Goal: Task Accomplishment & Management: Manage account settings

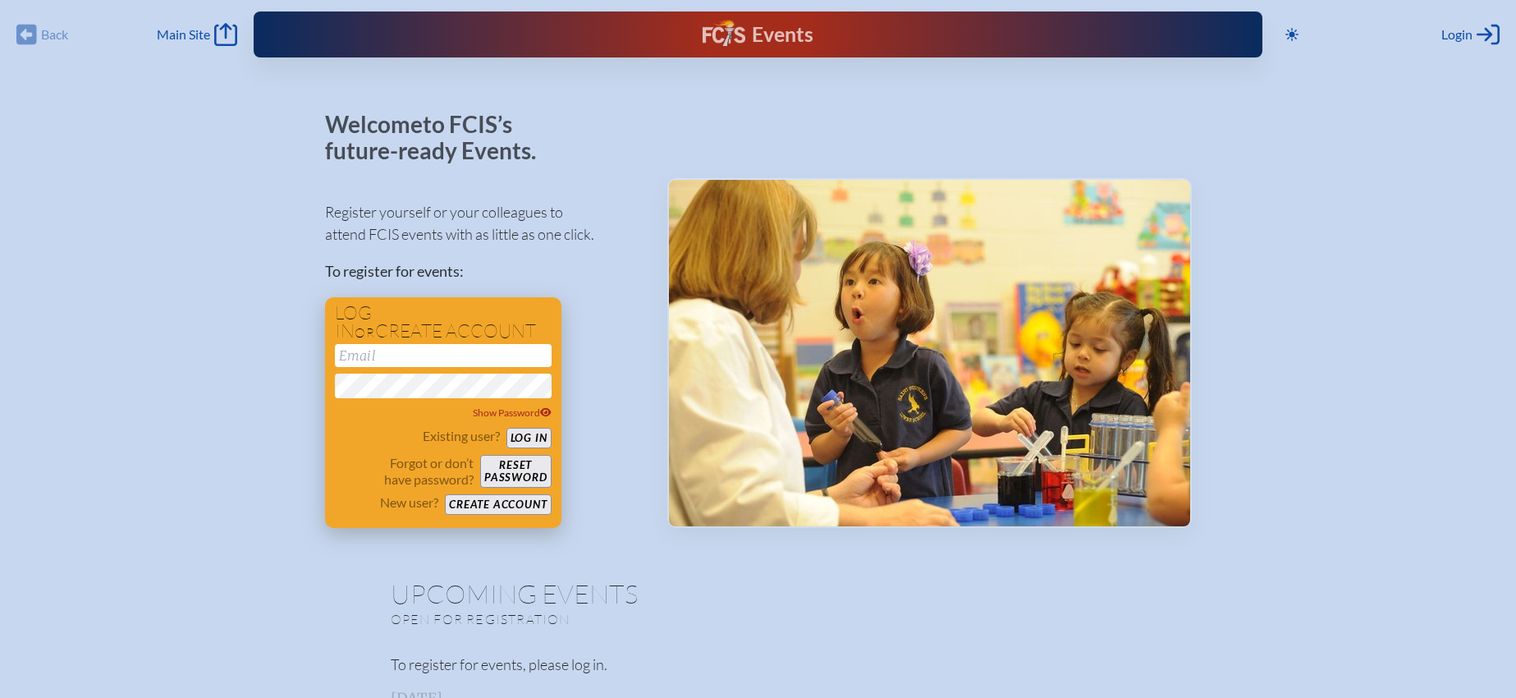
click at [444, 352] on input "email" at bounding box center [443, 355] width 217 height 23
type input "[EMAIL_ADDRESS][DOMAIN_NAME]"
click at [506, 428] on button "Log in" at bounding box center [528, 438] width 45 height 21
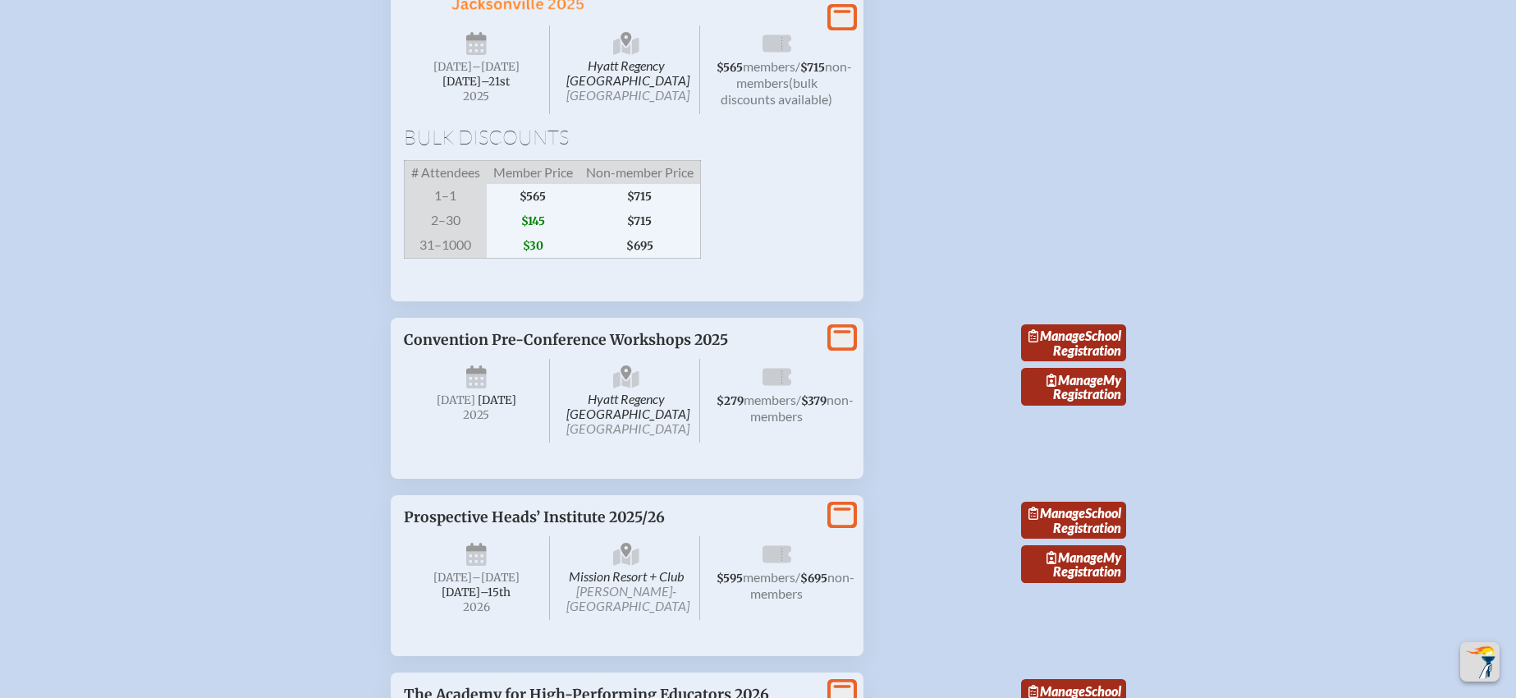
scroll to position [2955, 0]
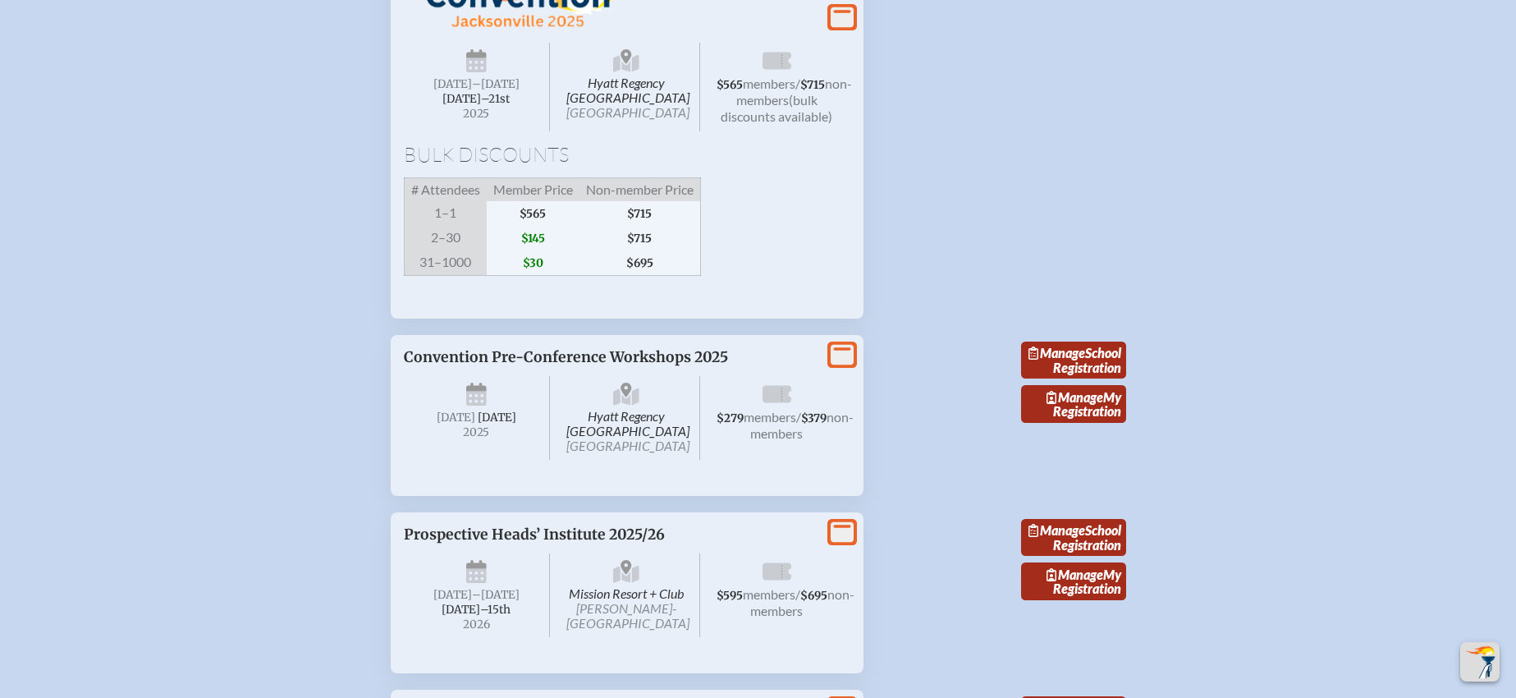
click at [629, 131] on span "Hyatt Regency [GEOGRAPHIC_DATA] [GEOGRAPHIC_DATA]" at bounding box center [626, 87] width 147 height 89
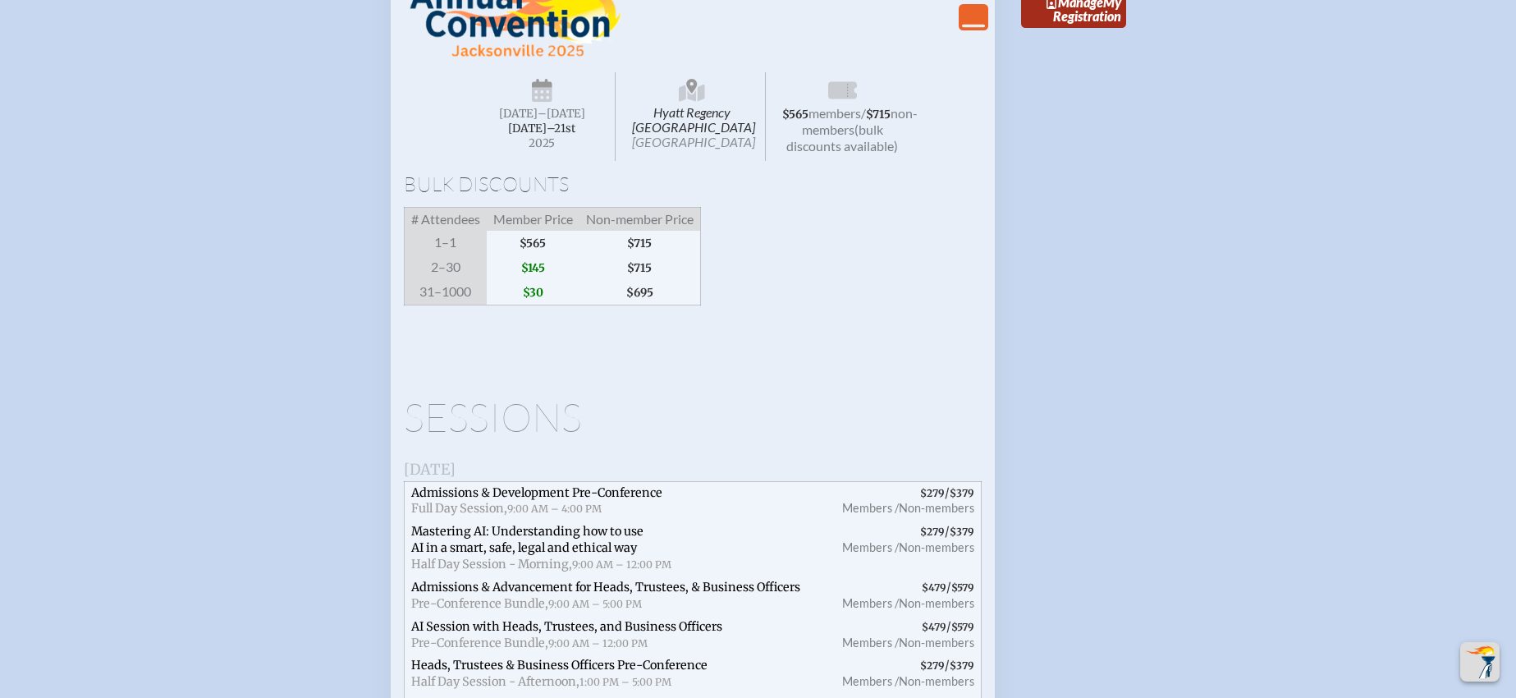
scroll to position [2834, 0]
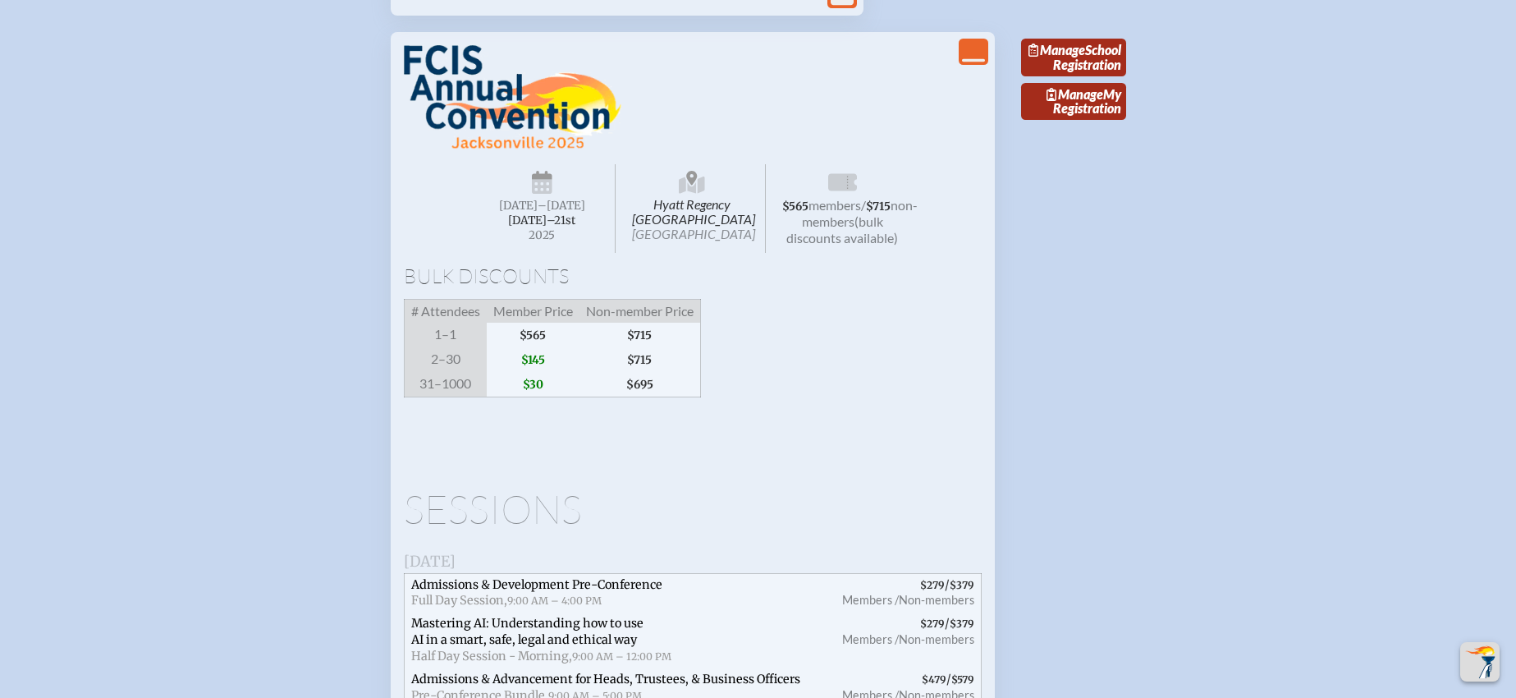
click at [689, 253] on span "Hyatt Regency [GEOGRAPHIC_DATA] [GEOGRAPHIC_DATA]" at bounding box center [692, 208] width 147 height 89
click at [682, 194] on icon at bounding box center [692, 184] width 26 height 17
click at [684, 194] on icon at bounding box center [692, 184] width 26 height 17
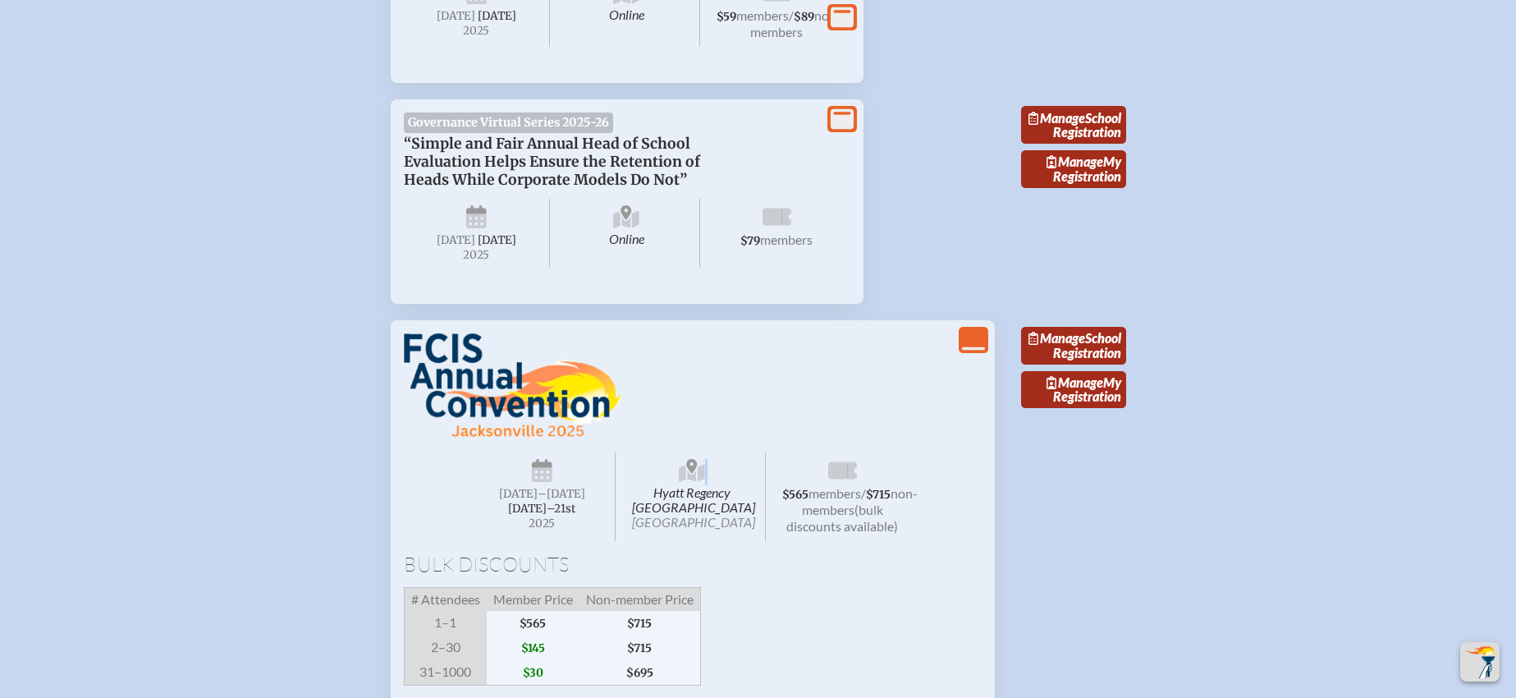
scroll to position [2528, 0]
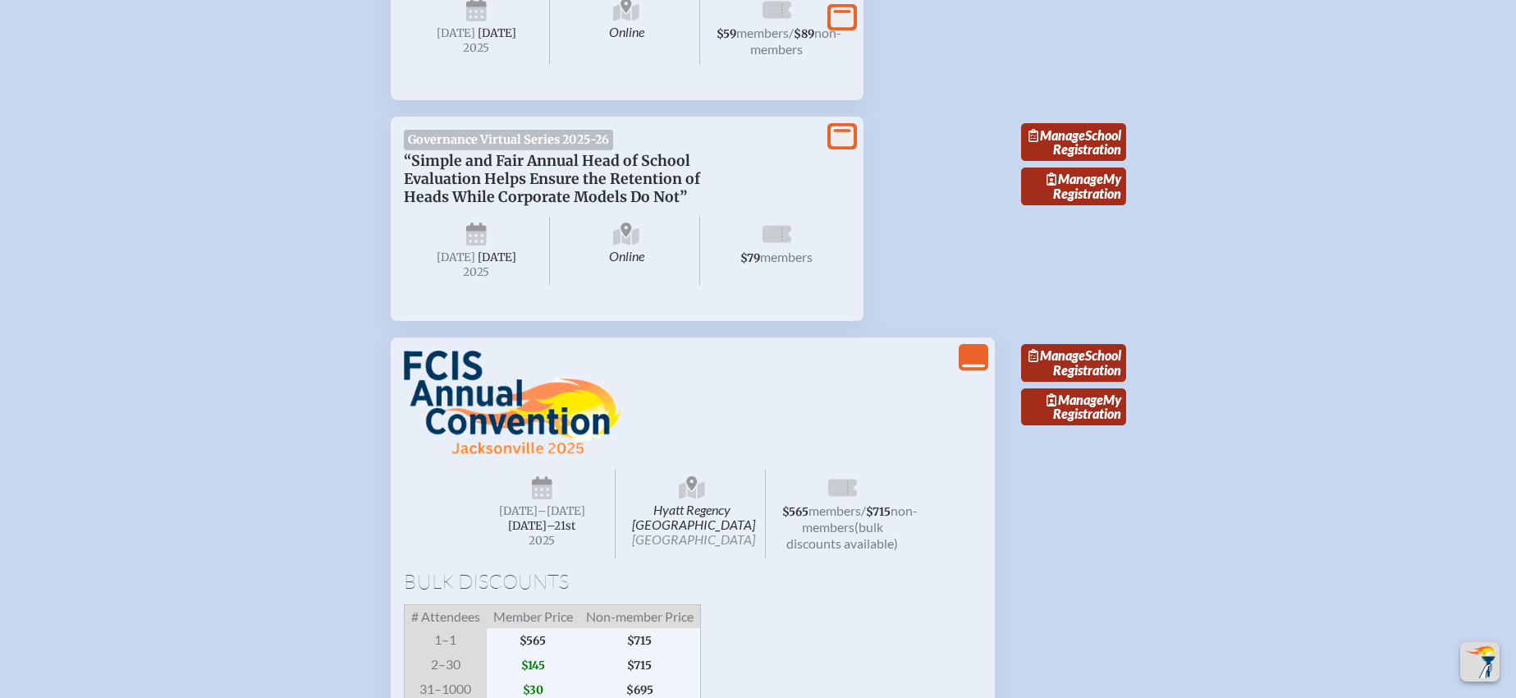
click at [976, 368] on icon "View Less" at bounding box center [973, 356] width 23 height 23
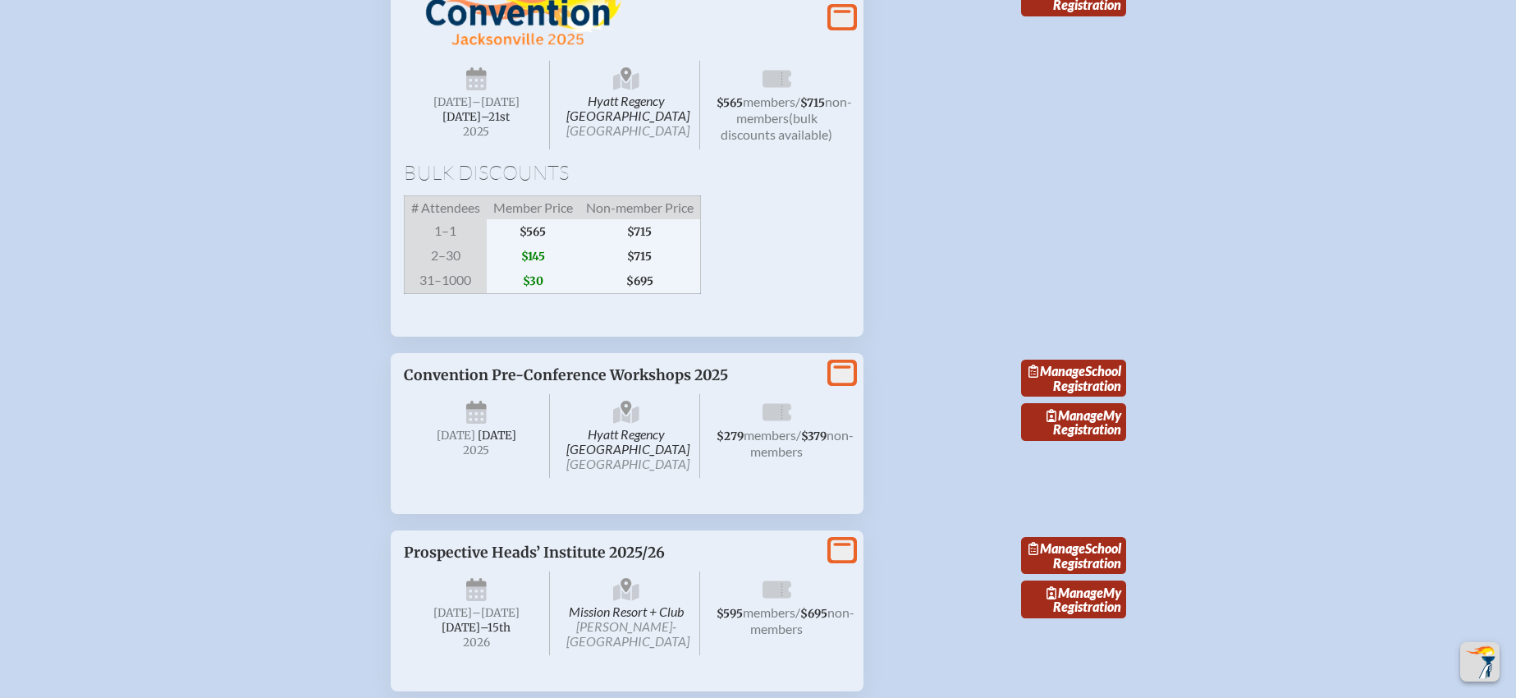
scroll to position [2908, 0]
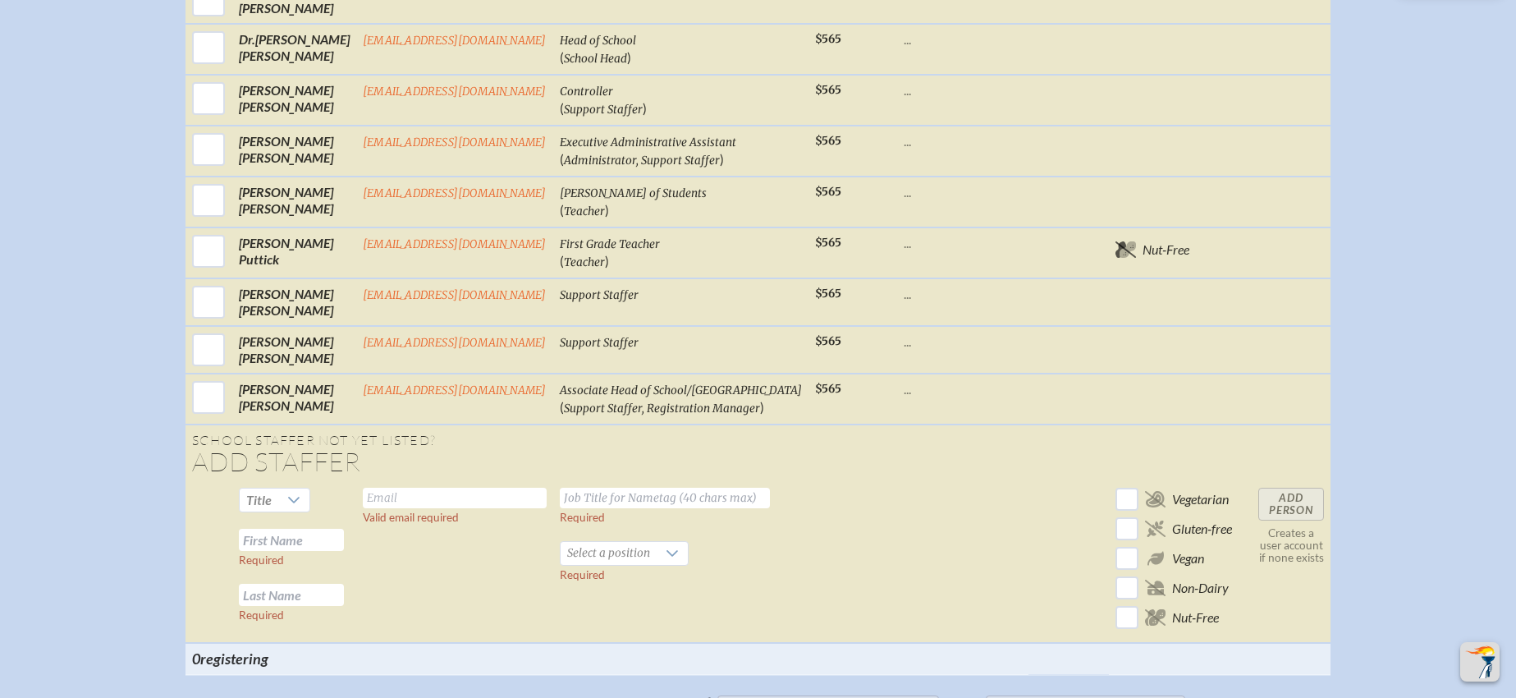
scroll to position [962, 0]
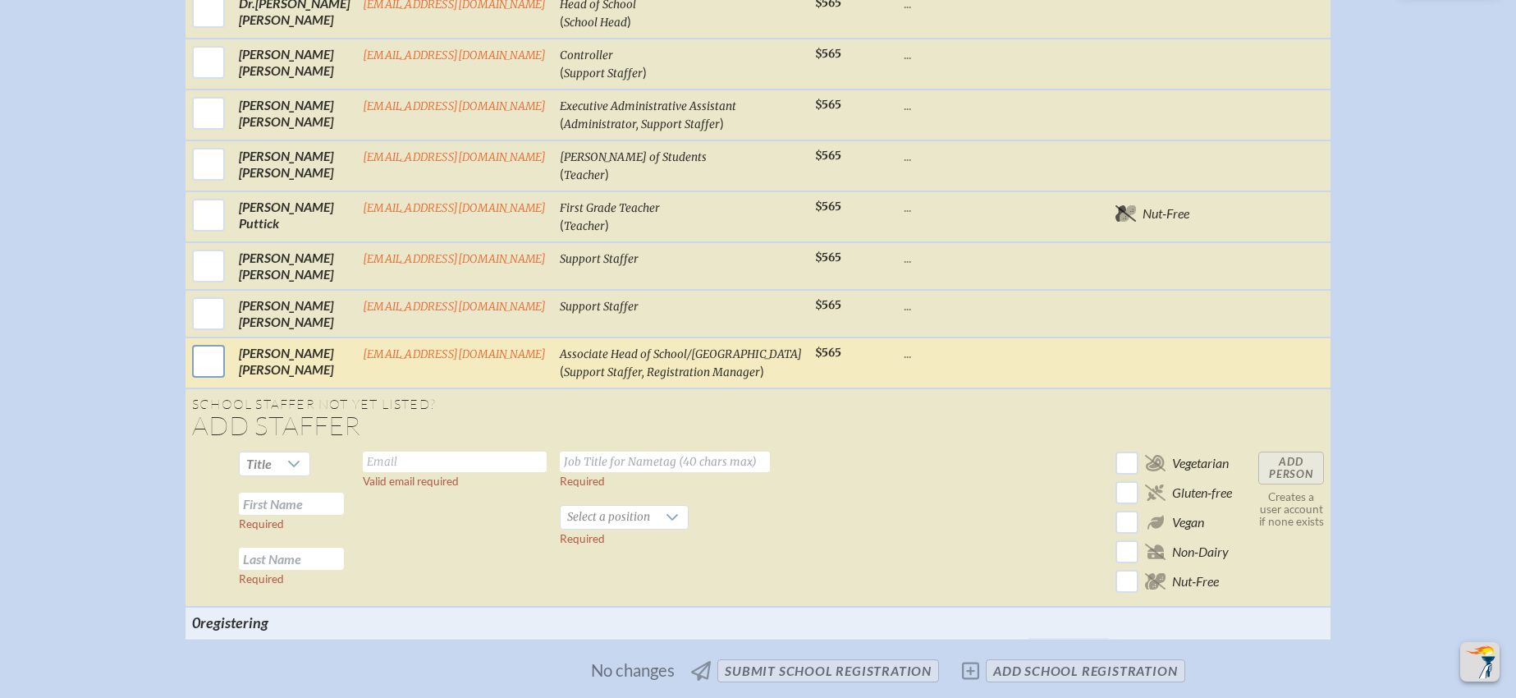
click at [217, 377] on input "checkbox" at bounding box center [208, 361] width 41 height 41
checkbox input "true"
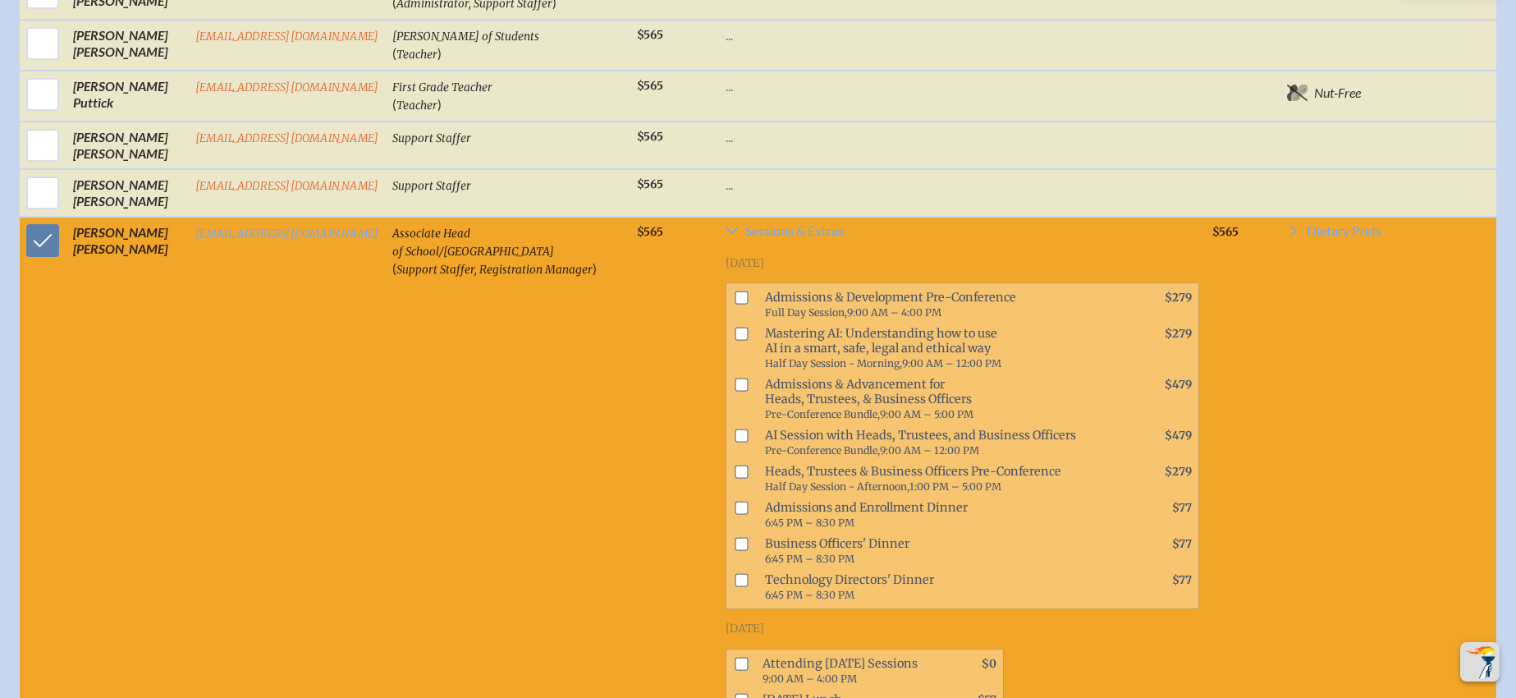
scroll to position [775, 0]
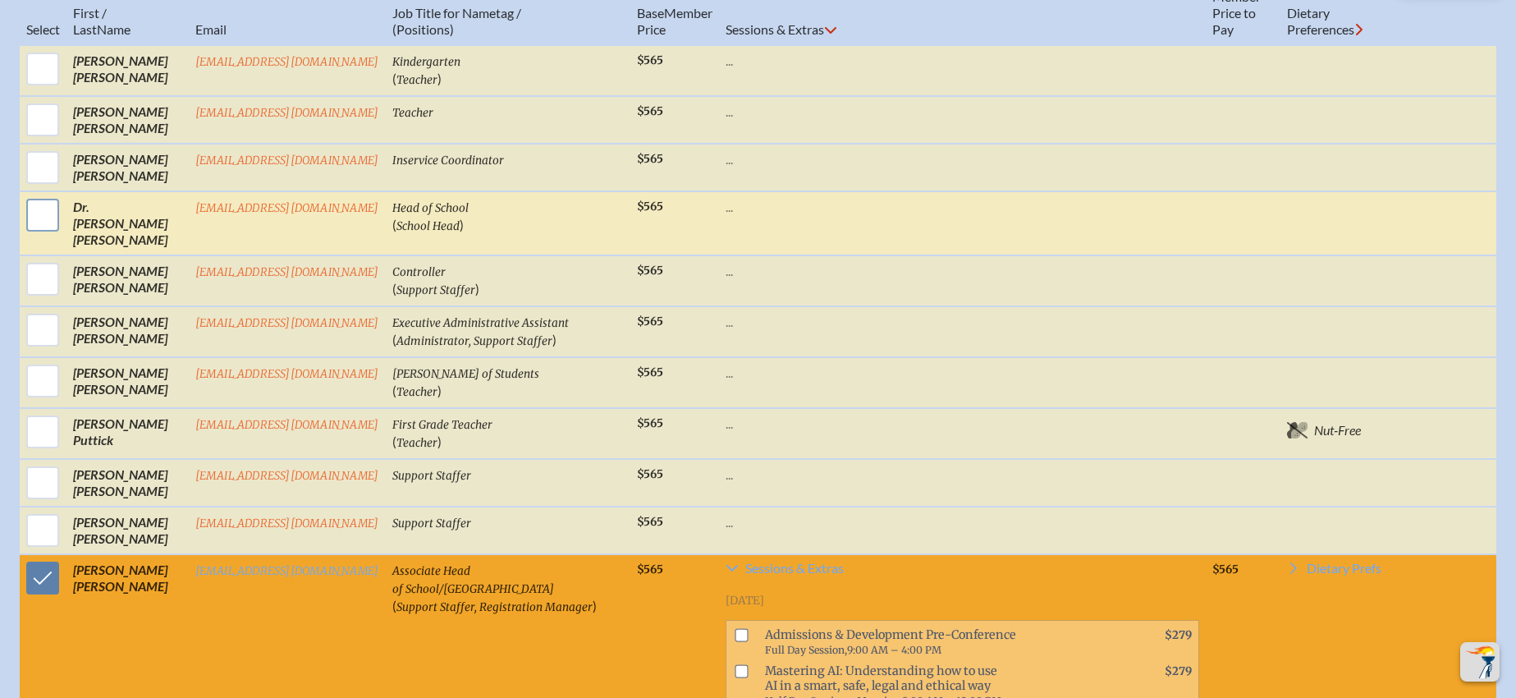
click at [43, 236] on input "checkbox" at bounding box center [42, 214] width 41 height 41
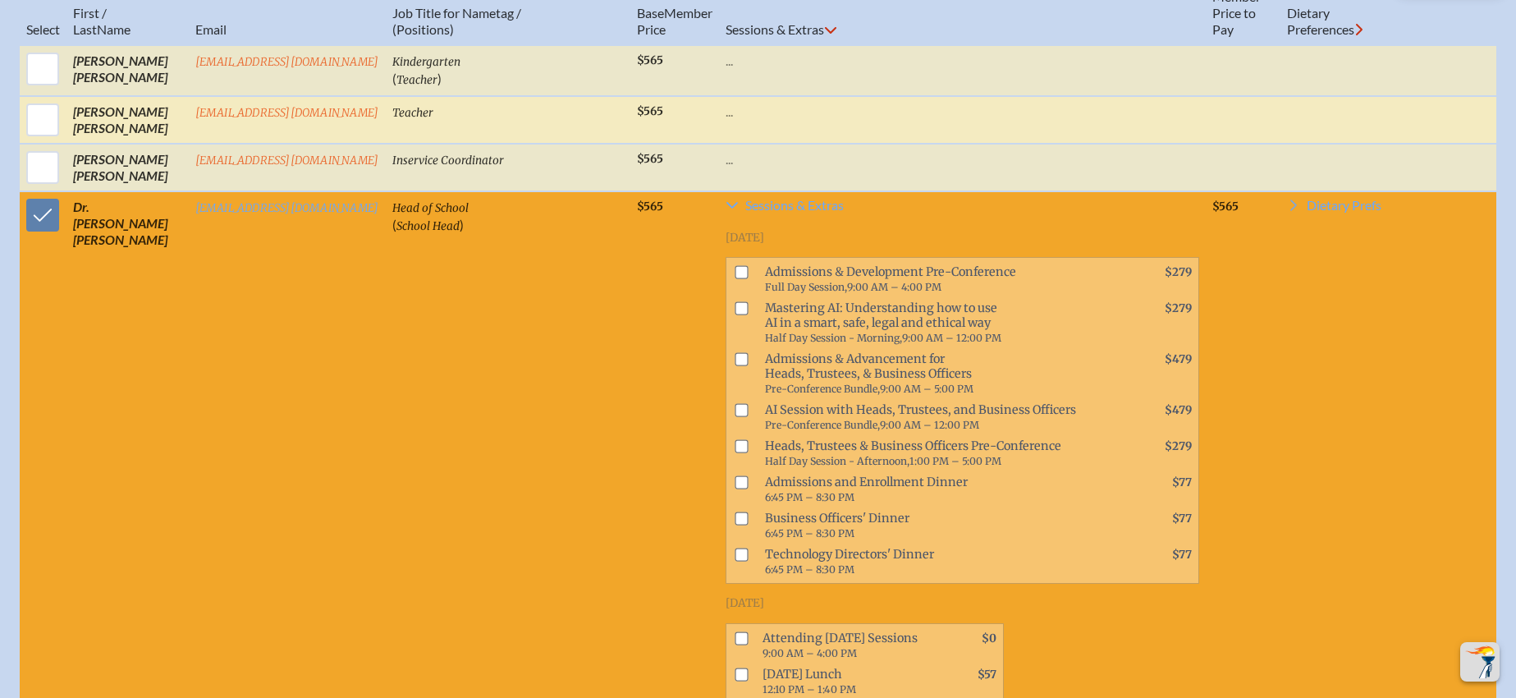
click at [725, 120] on p "..." at bounding box center [962, 111] width 474 height 16
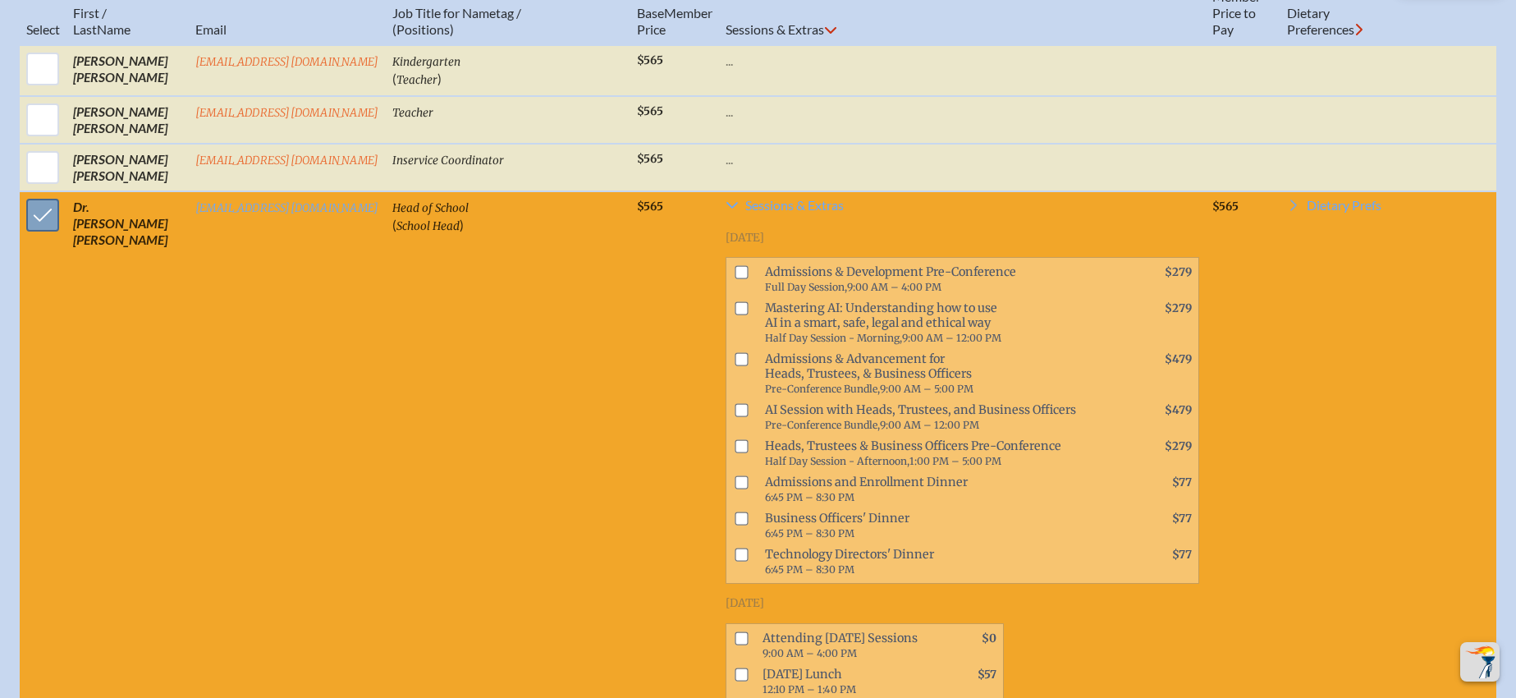
click at [51, 235] on input "checkbox" at bounding box center [42, 214] width 41 height 41
checkbox input "false"
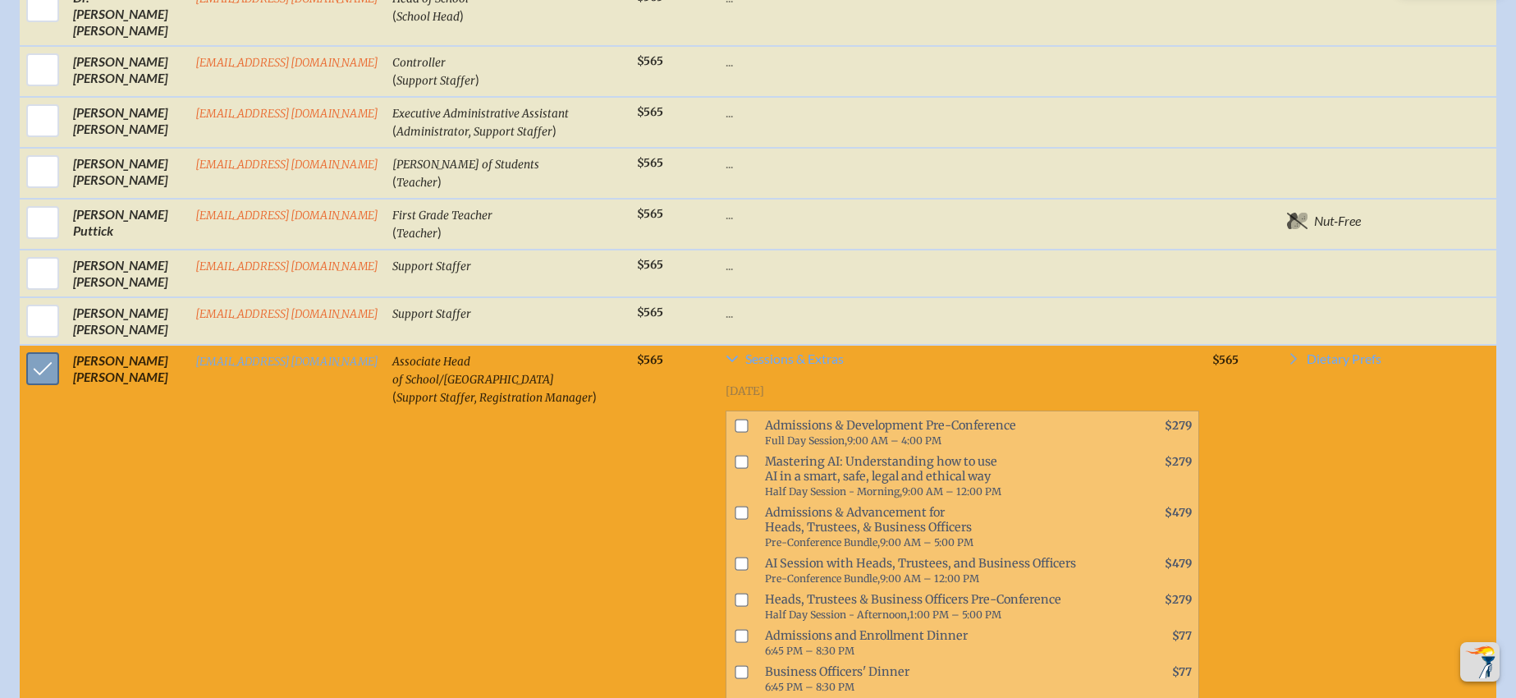
click at [22, 355] on input "checkbox" at bounding box center [42, 368] width 41 height 41
checkbox input "false"
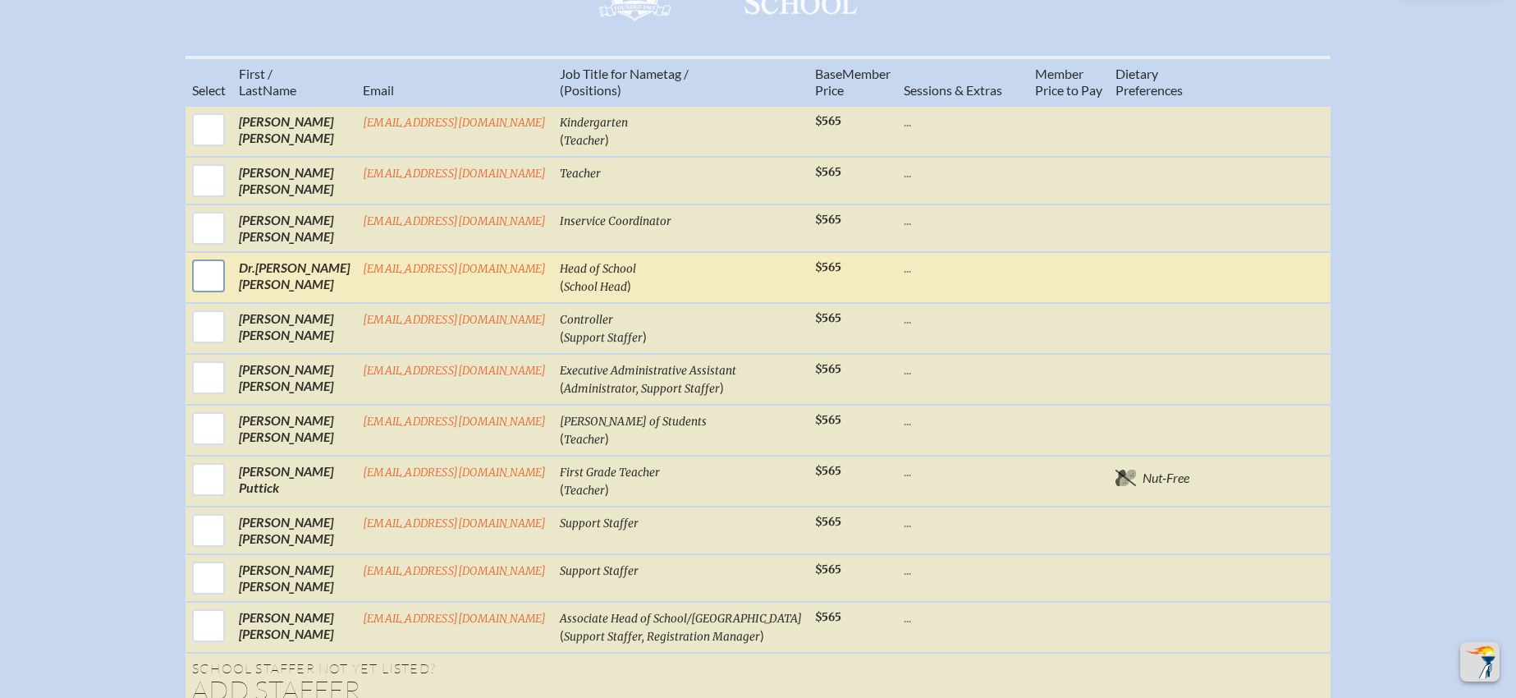
scroll to position [688, 0]
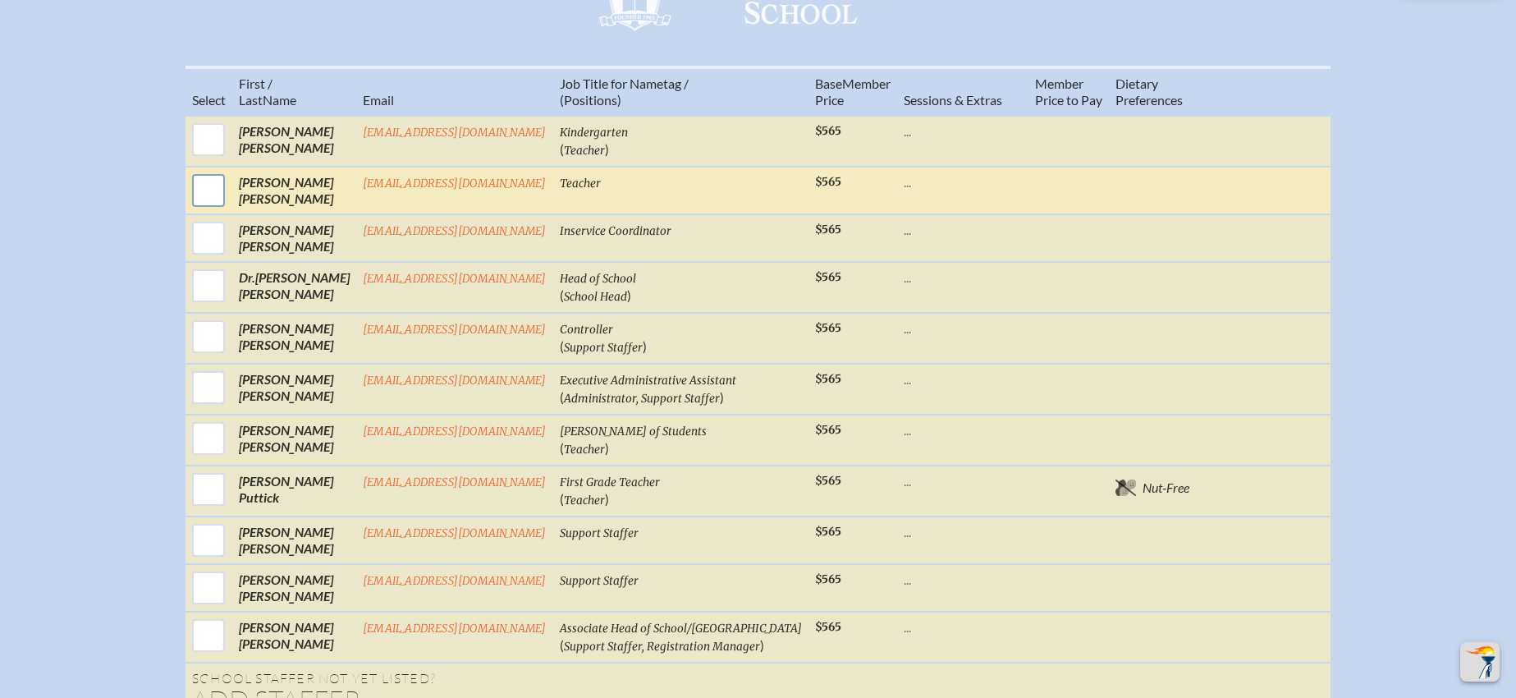
click at [218, 211] on input "checkbox" at bounding box center [208, 190] width 41 height 41
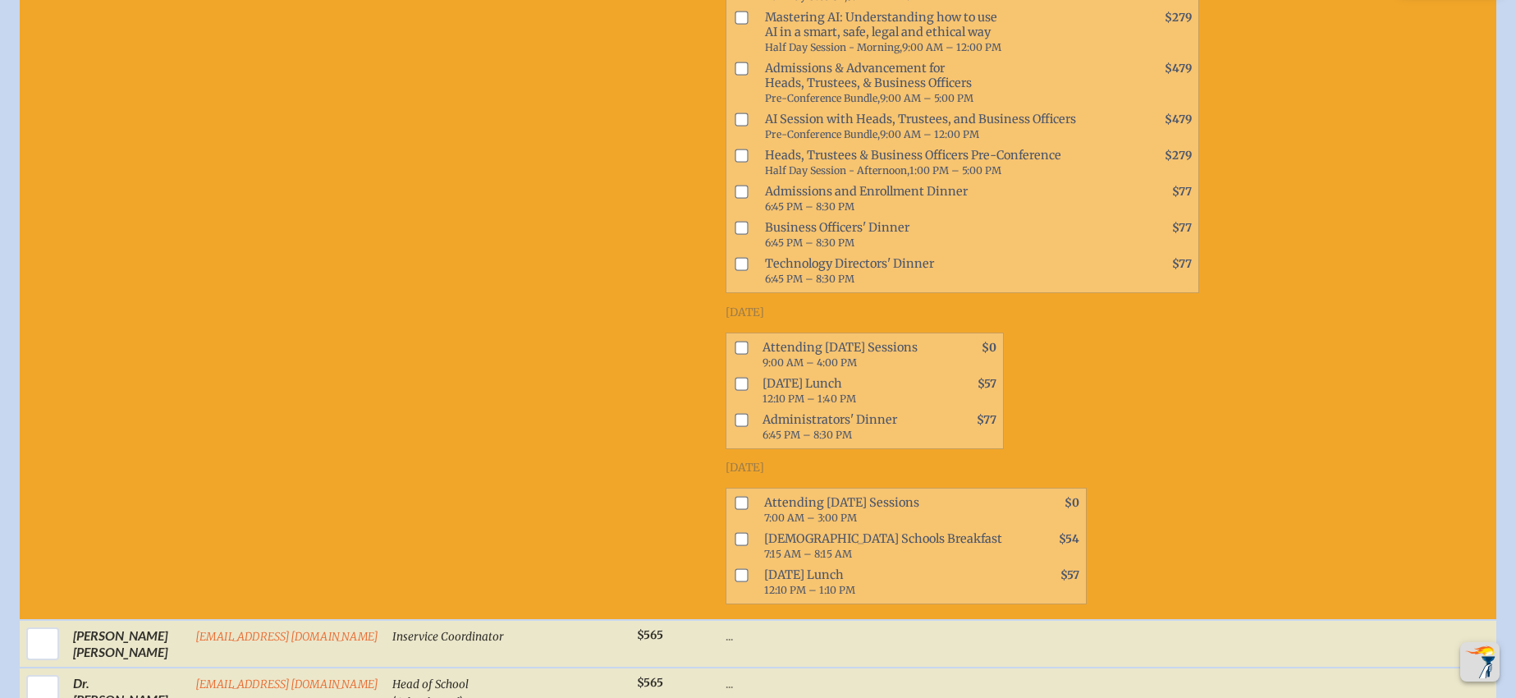
scroll to position [640, 0]
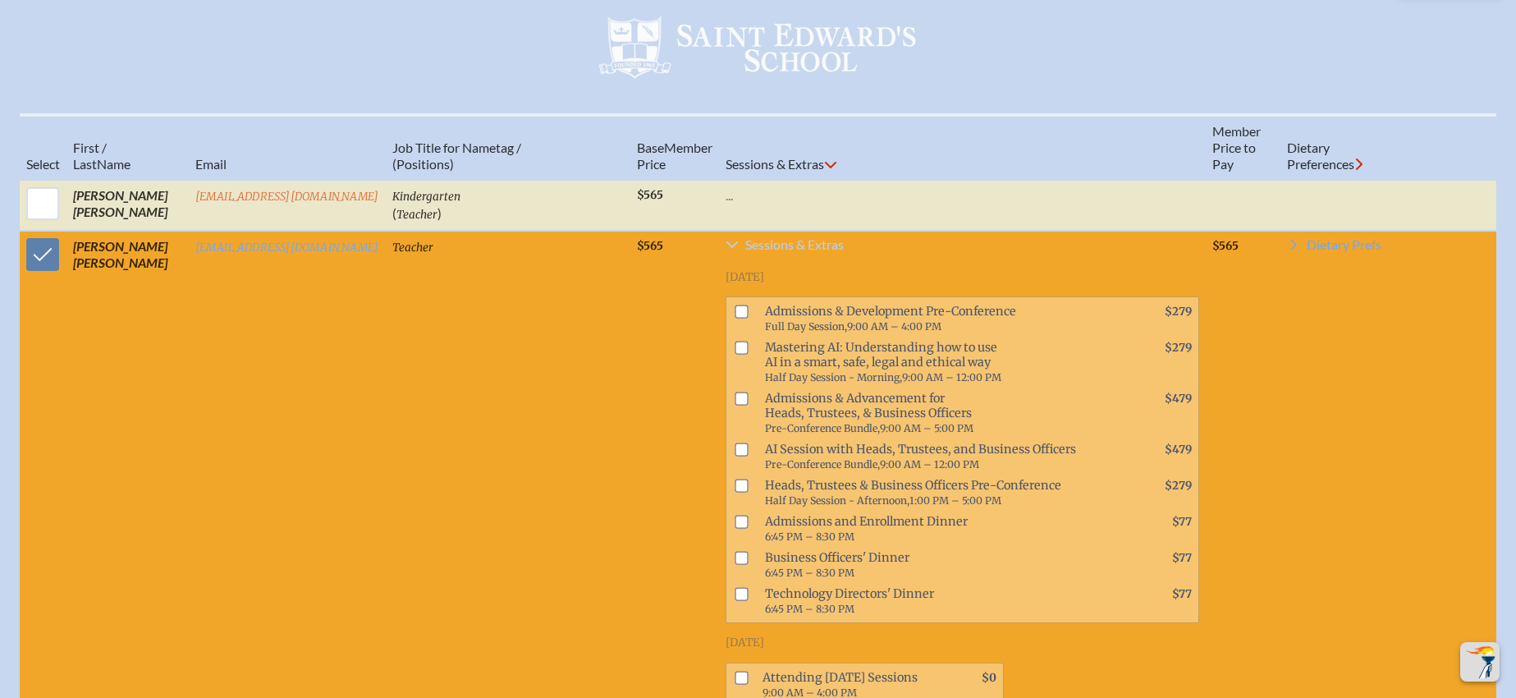
click at [726, 248] on icon at bounding box center [731, 244] width 11 height 7
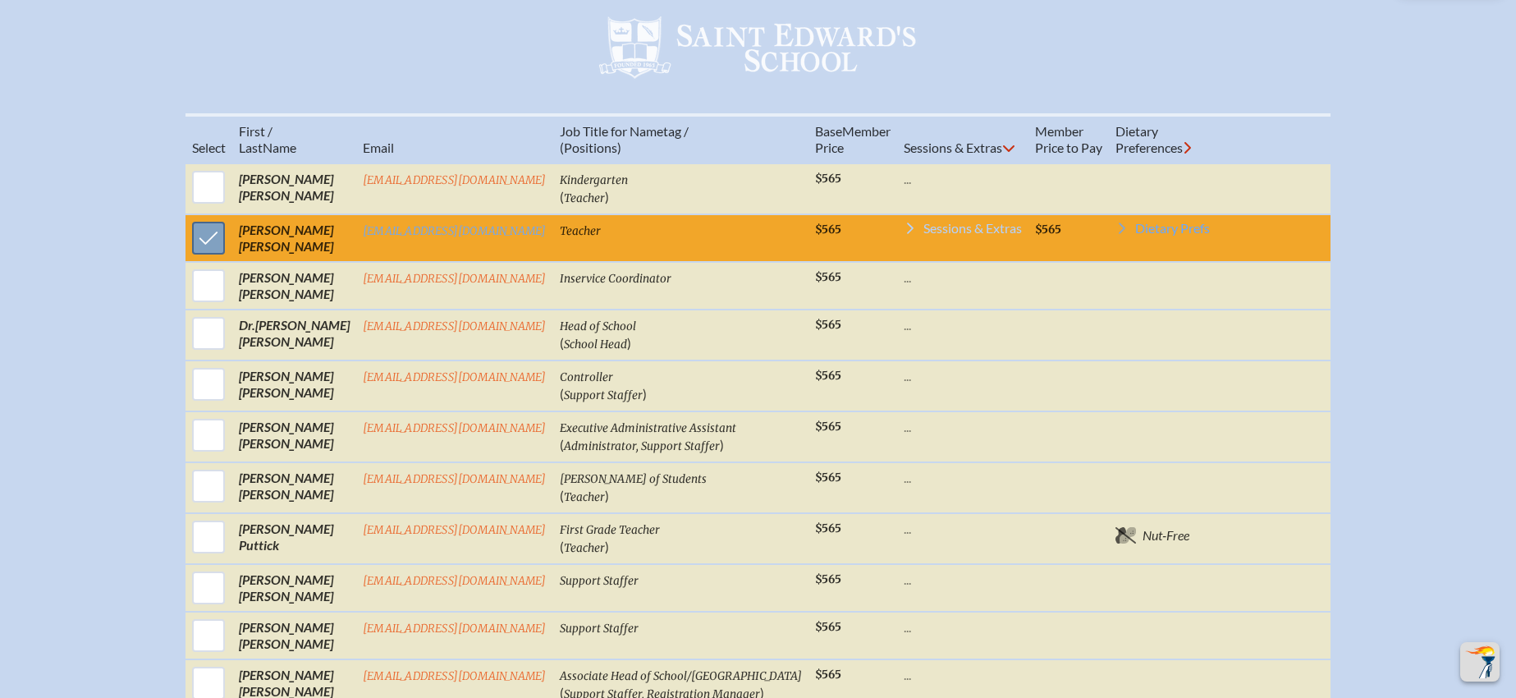
click at [220, 258] on input "checkbox" at bounding box center [208, 237] width 41 height 41
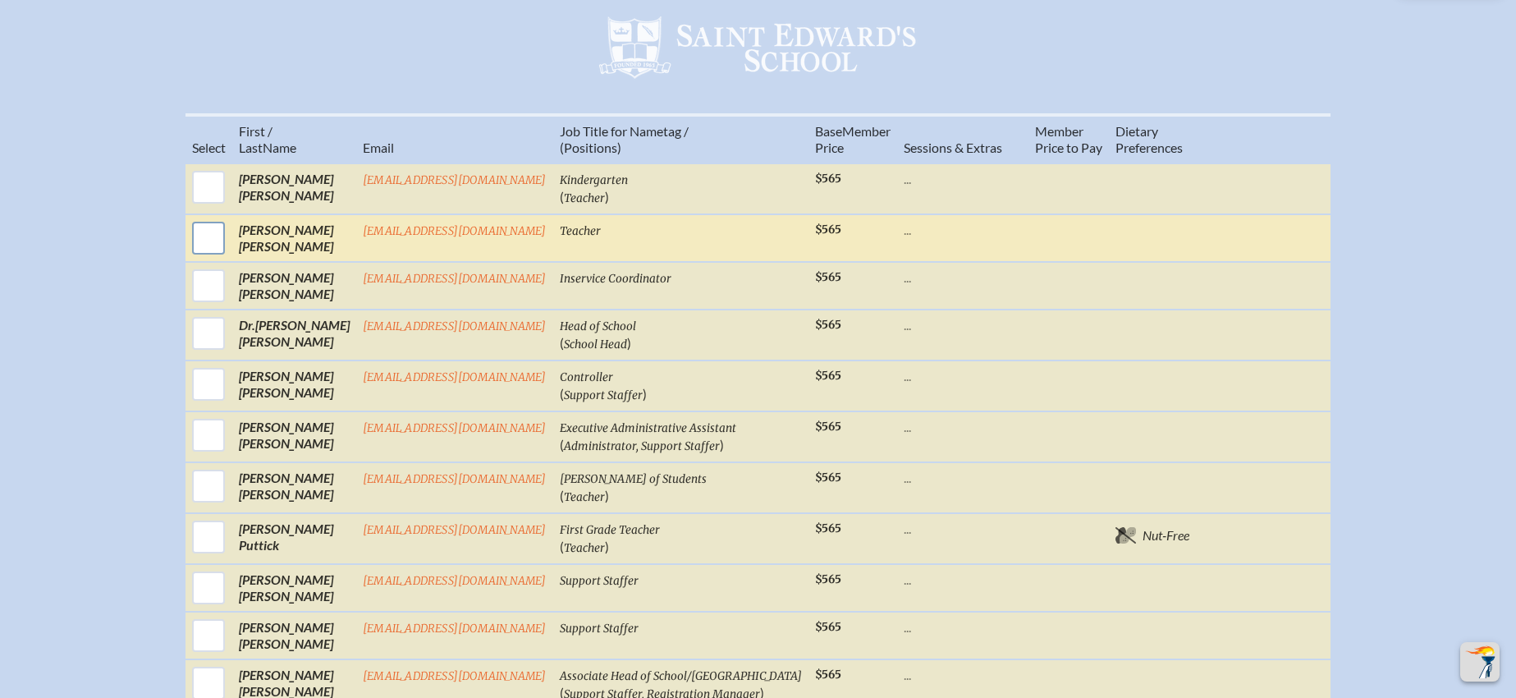
click at [220, 242] on input "checkbox" at bounding box center [208, 237] width 41 height 41
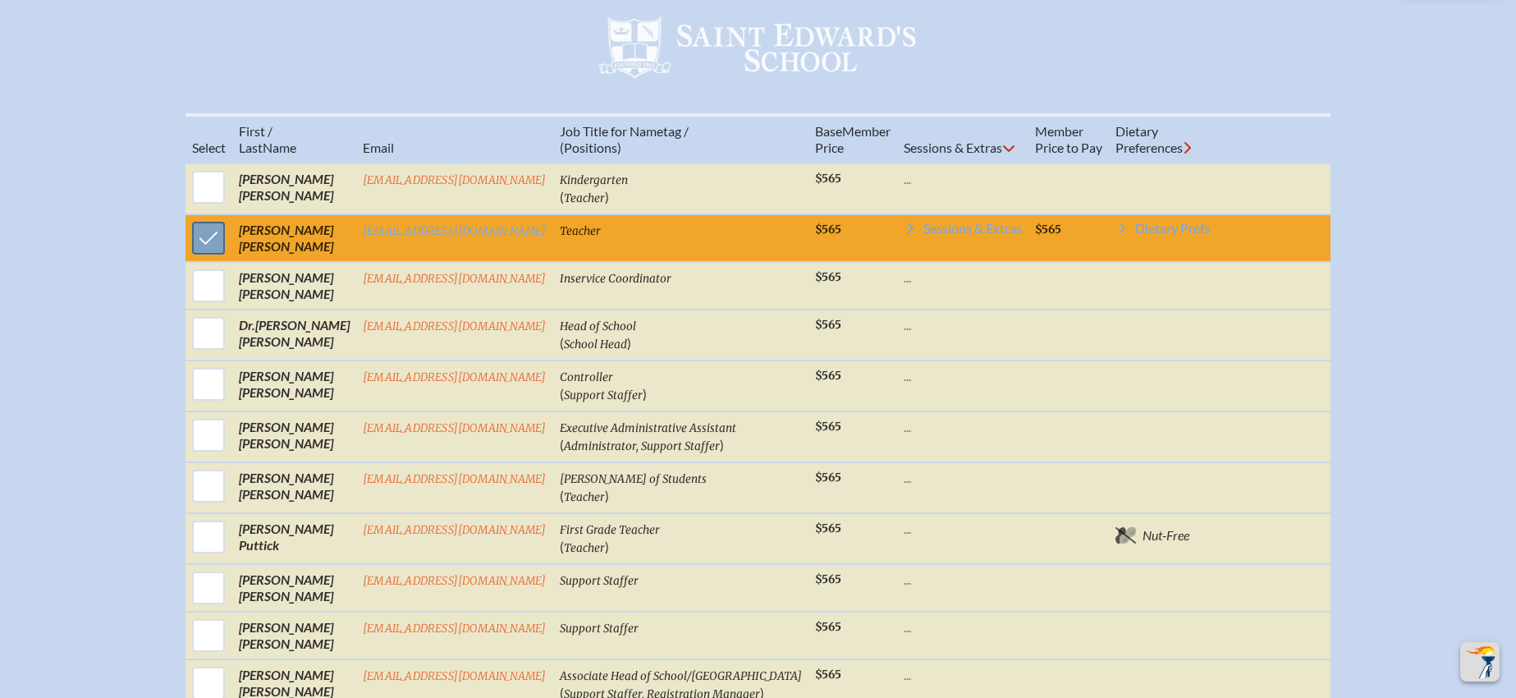
click at [220, 242] on input "checkbox" at bounding box center [208, 237] width 41 height 41
checkbox input "false"
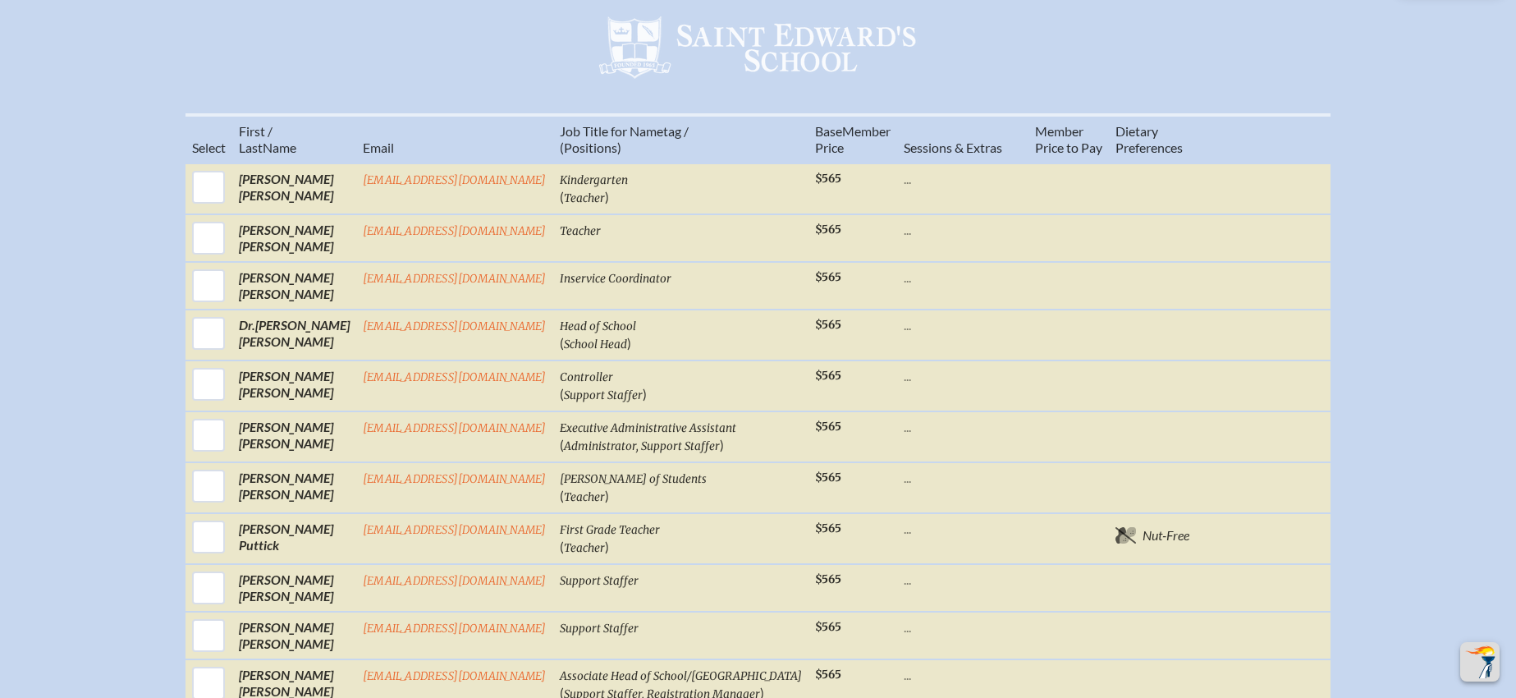
click at [904, 238] on p "..." at bounding box center [963, 230] width 118 height 16
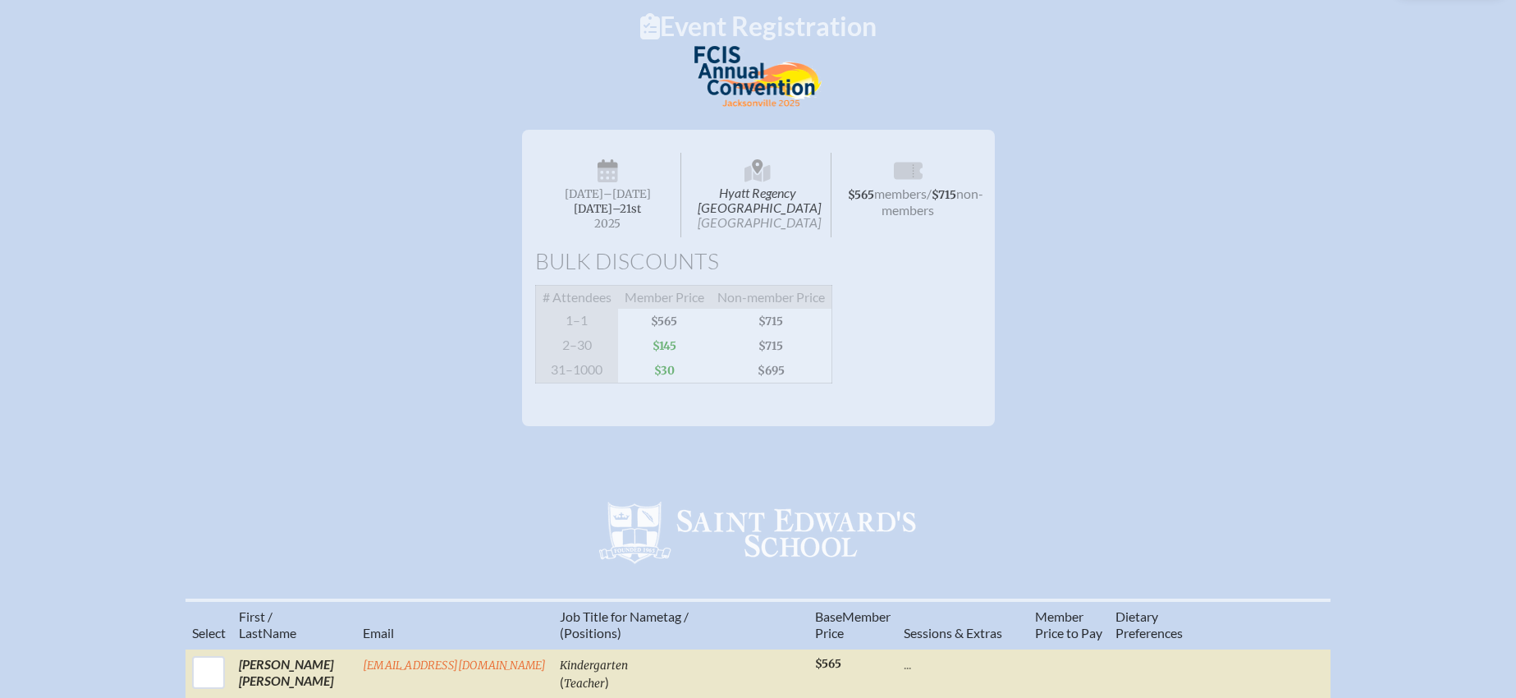
scroll to position [0, 0]
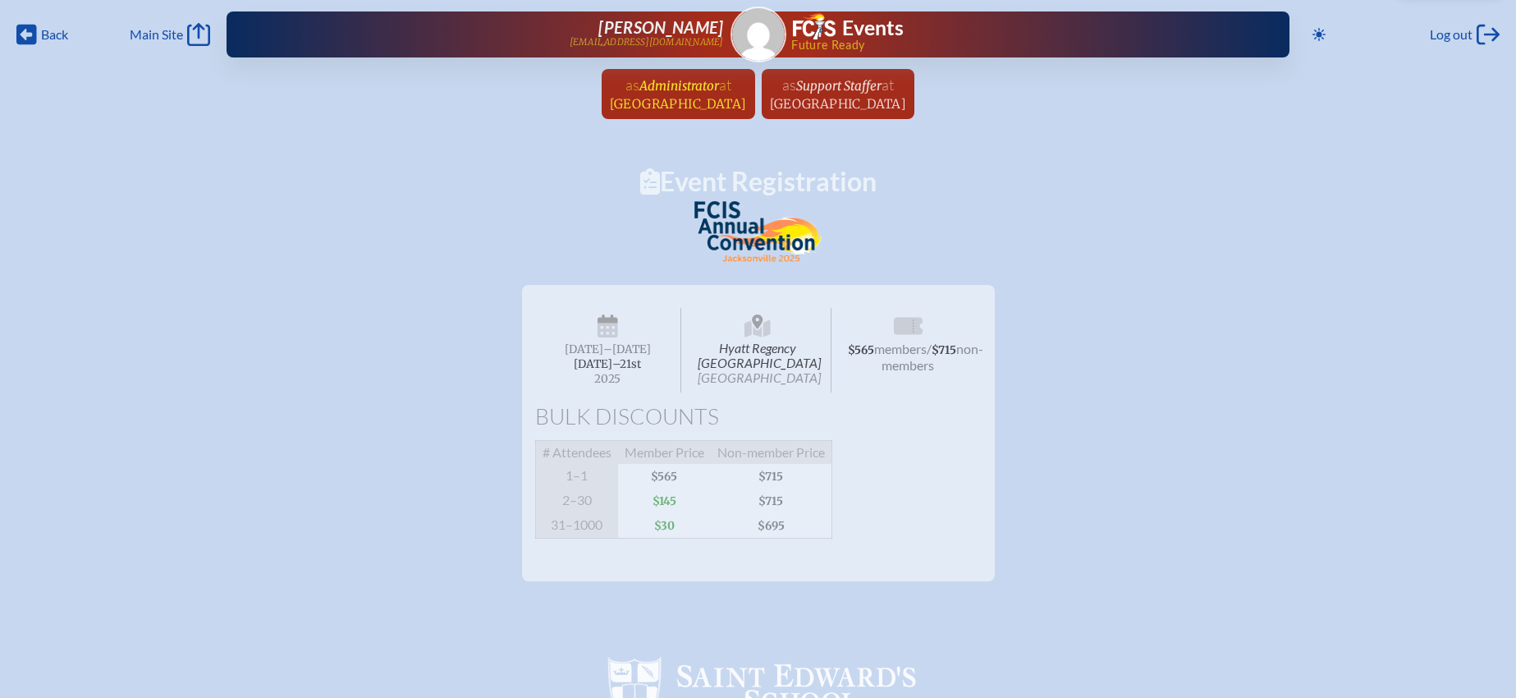
click at [610, 94] on span "at Saint Edward’s School" at bounding box center [678, 93] width 137 height 36
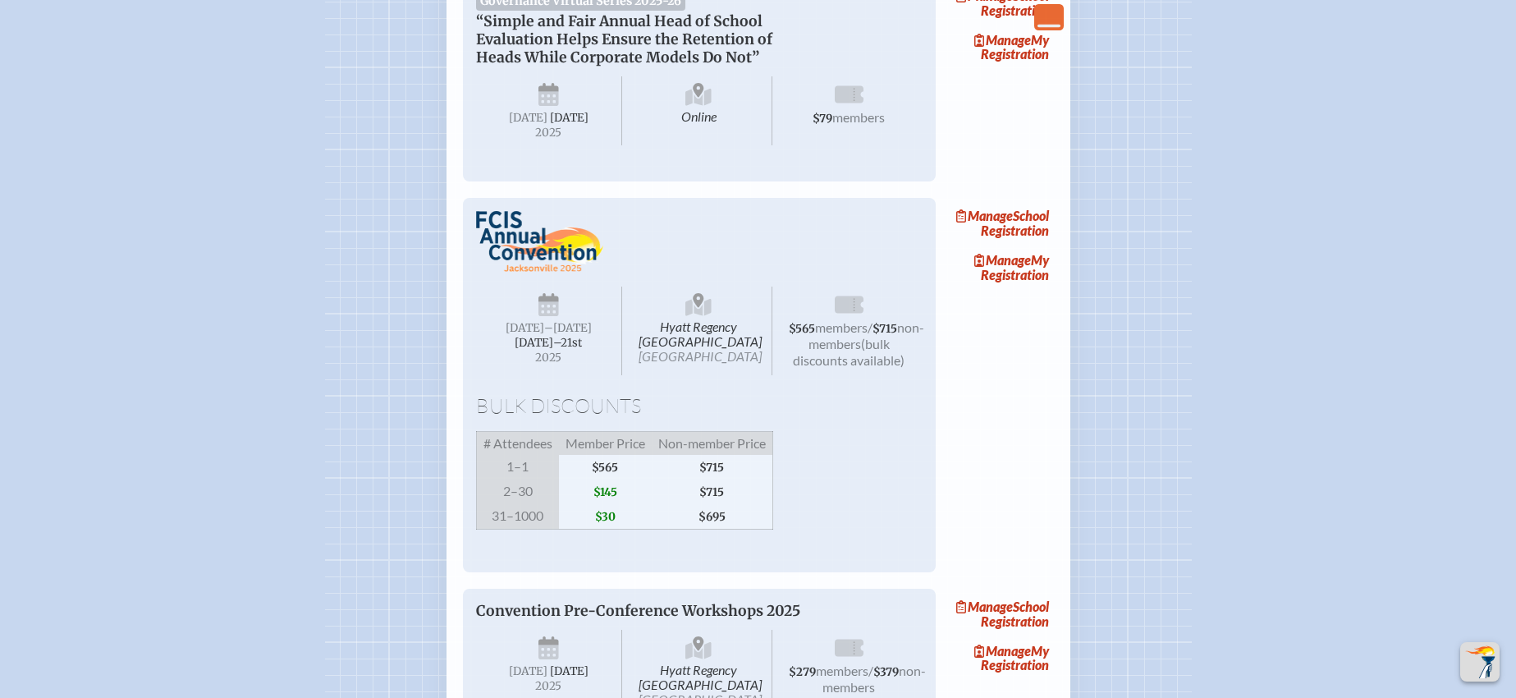
scroll to position [2314, 0]
click at [1016, 241] on link "Manage School Registration" at bounding box center [1001, 223] width 105 height 38
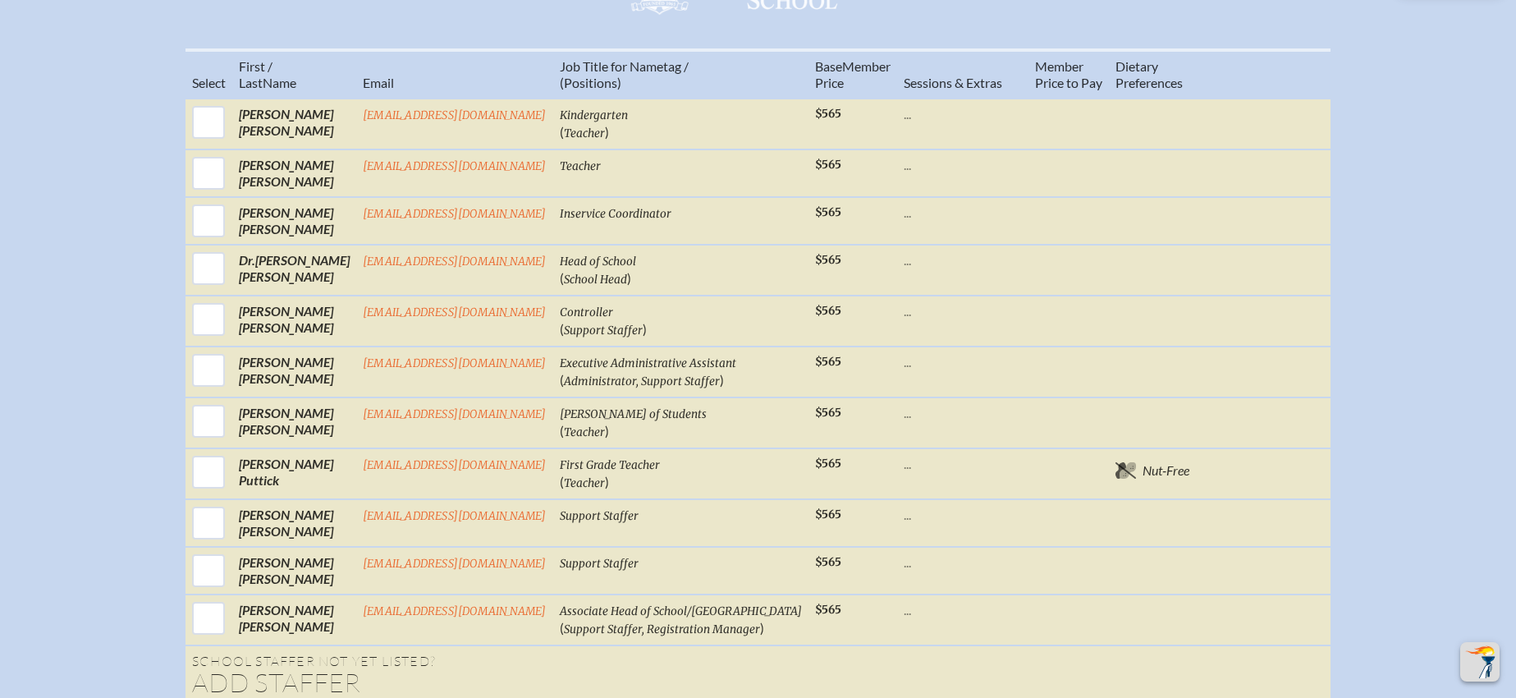
scroll to position [692, 0]
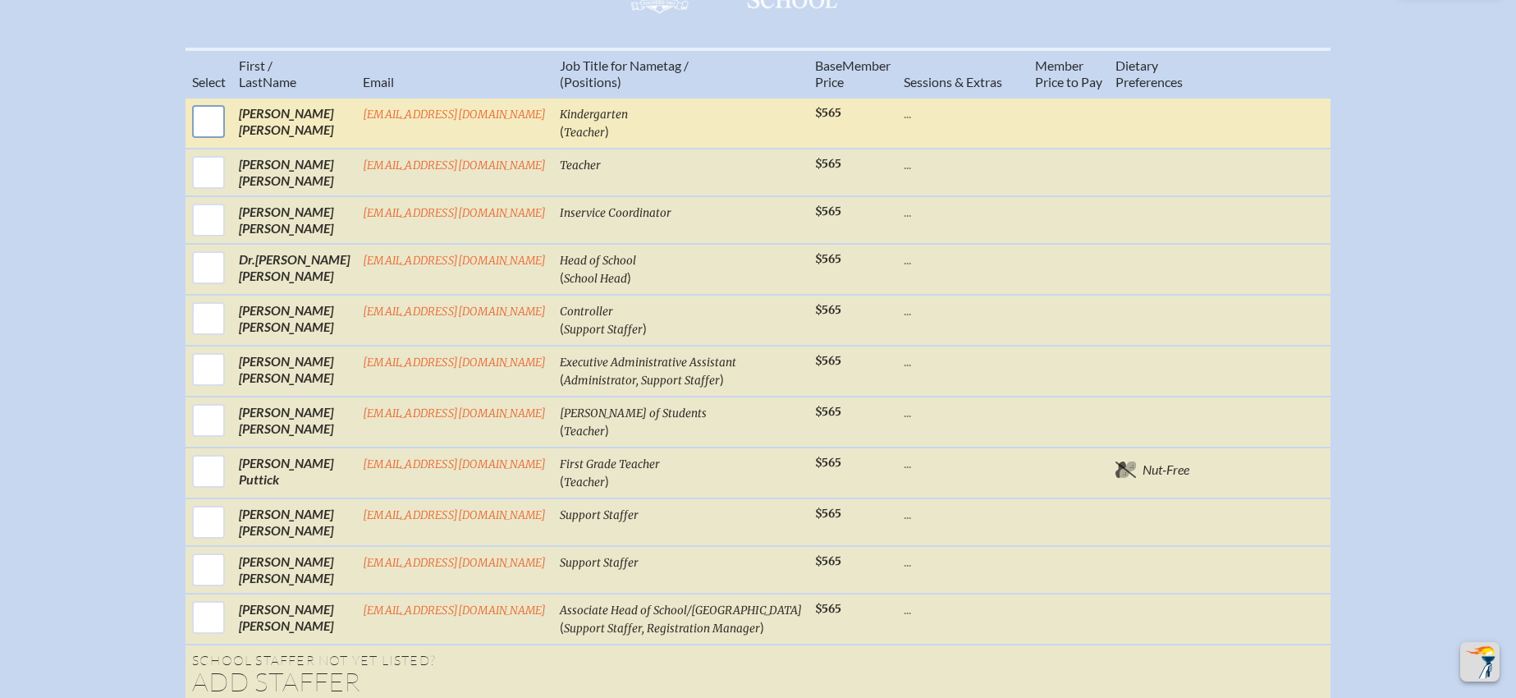
click at [221, 137] on input "checkbox" at bounding box center [208, 121] width 41 height 41
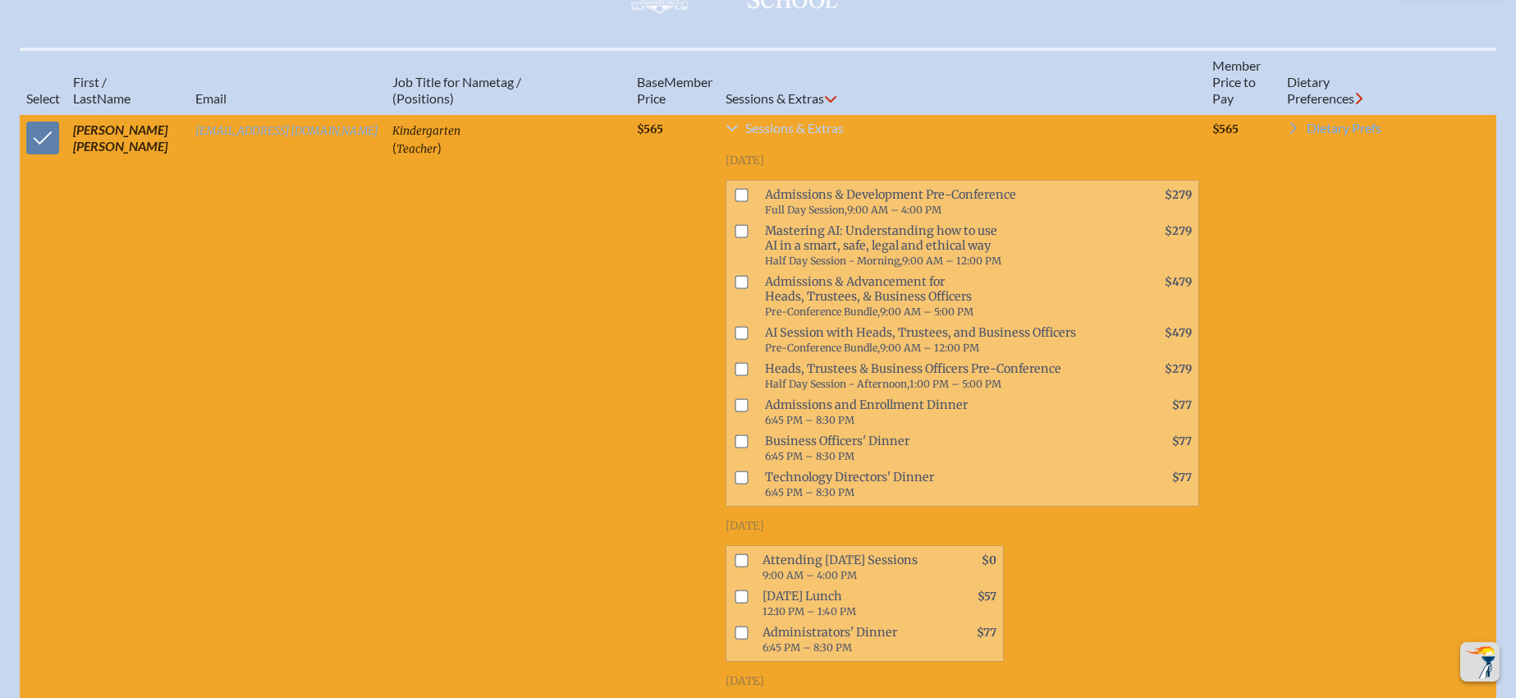
click at [772, 135] on span "Sessions & Extras" at bounding box center [794, 127] width 98 height 13
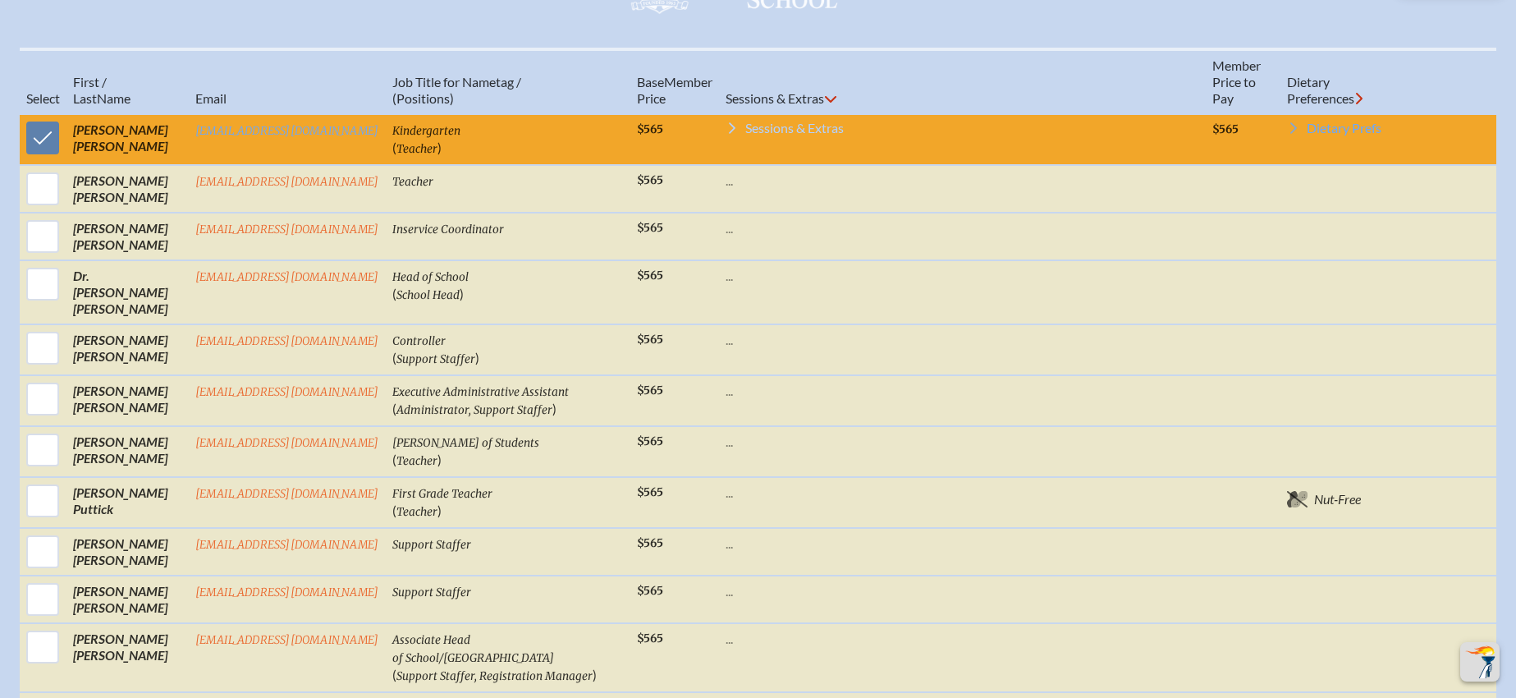
click at [630, 135] on td "Kindergarten ( Teacher )" at bounding box center [508, 139] width 245 height 51
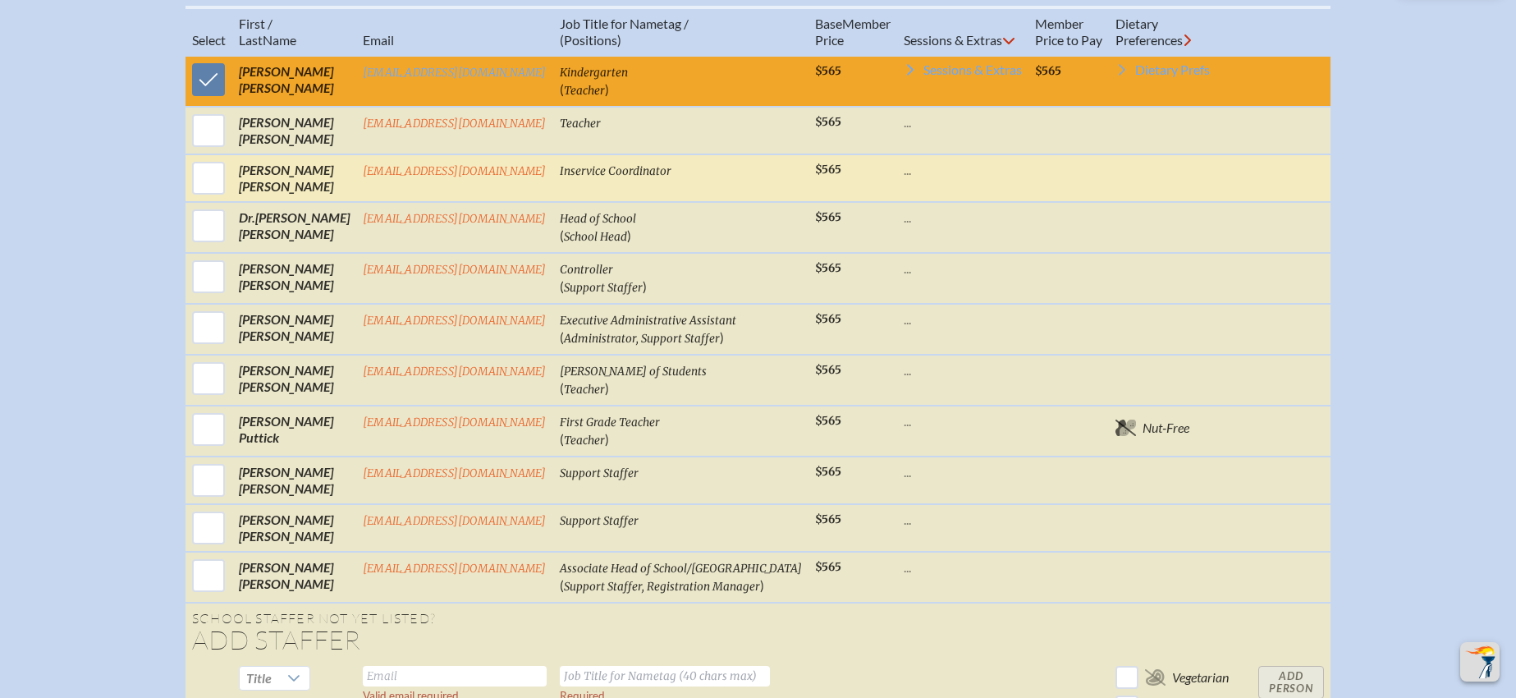
scroll to position [718, 0]
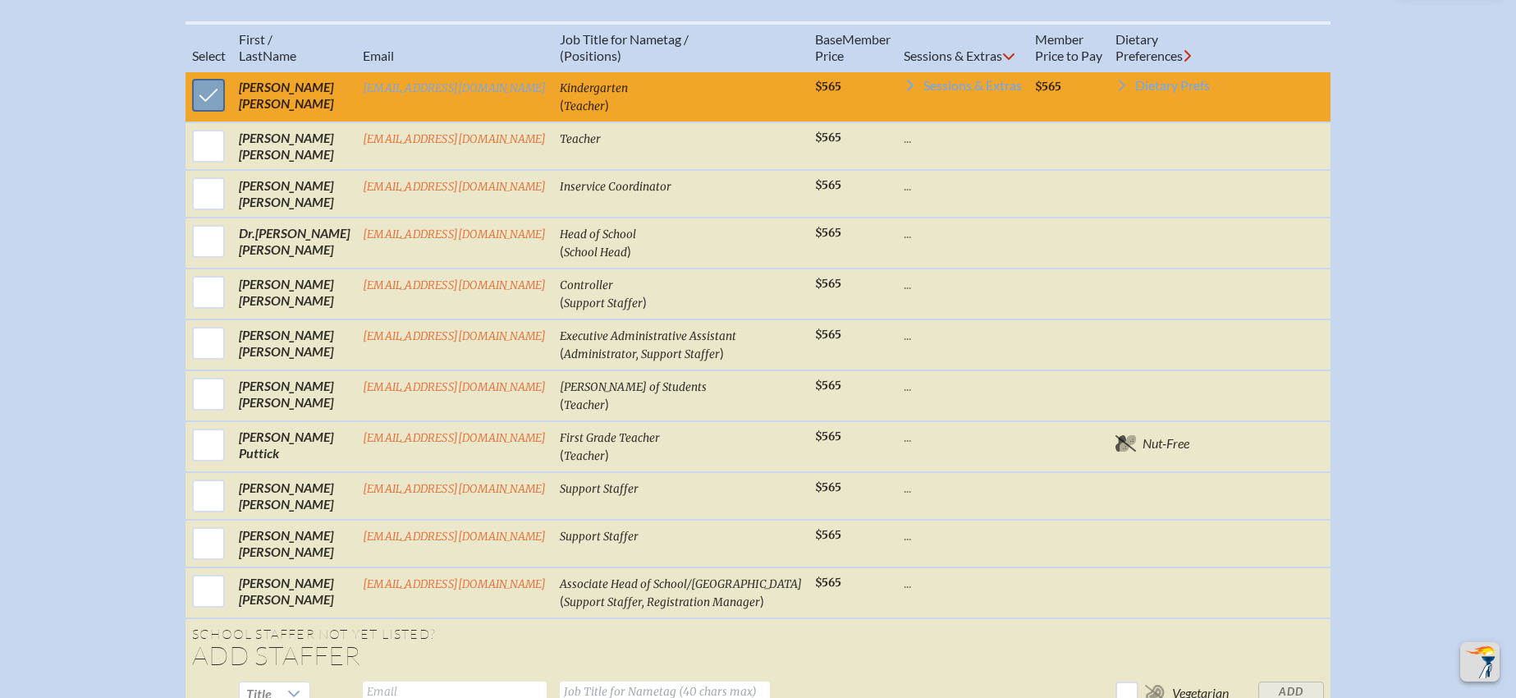
click at [211, 113] on input "checkbox" at bounding box center [208, 95] width 41 height 41
checkbox input "false"
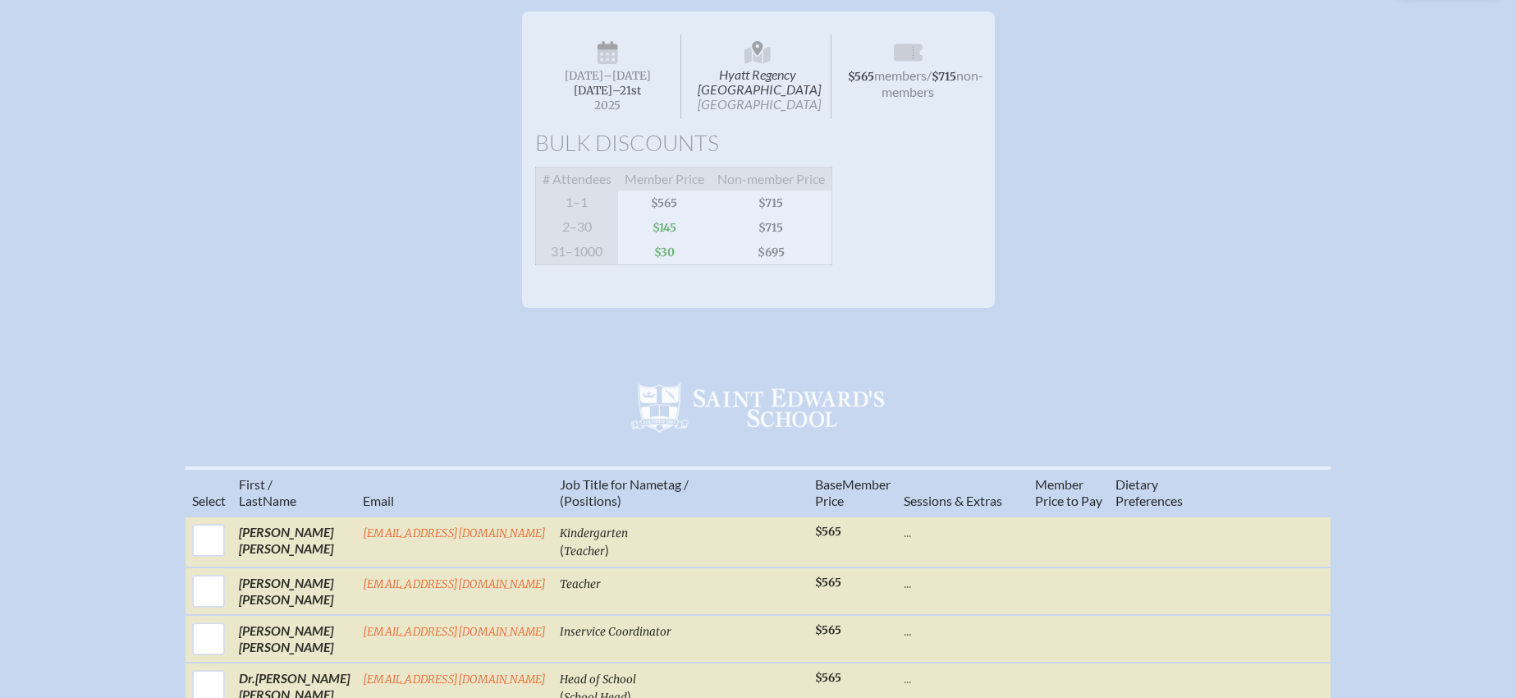
scroll to position [243, 0]
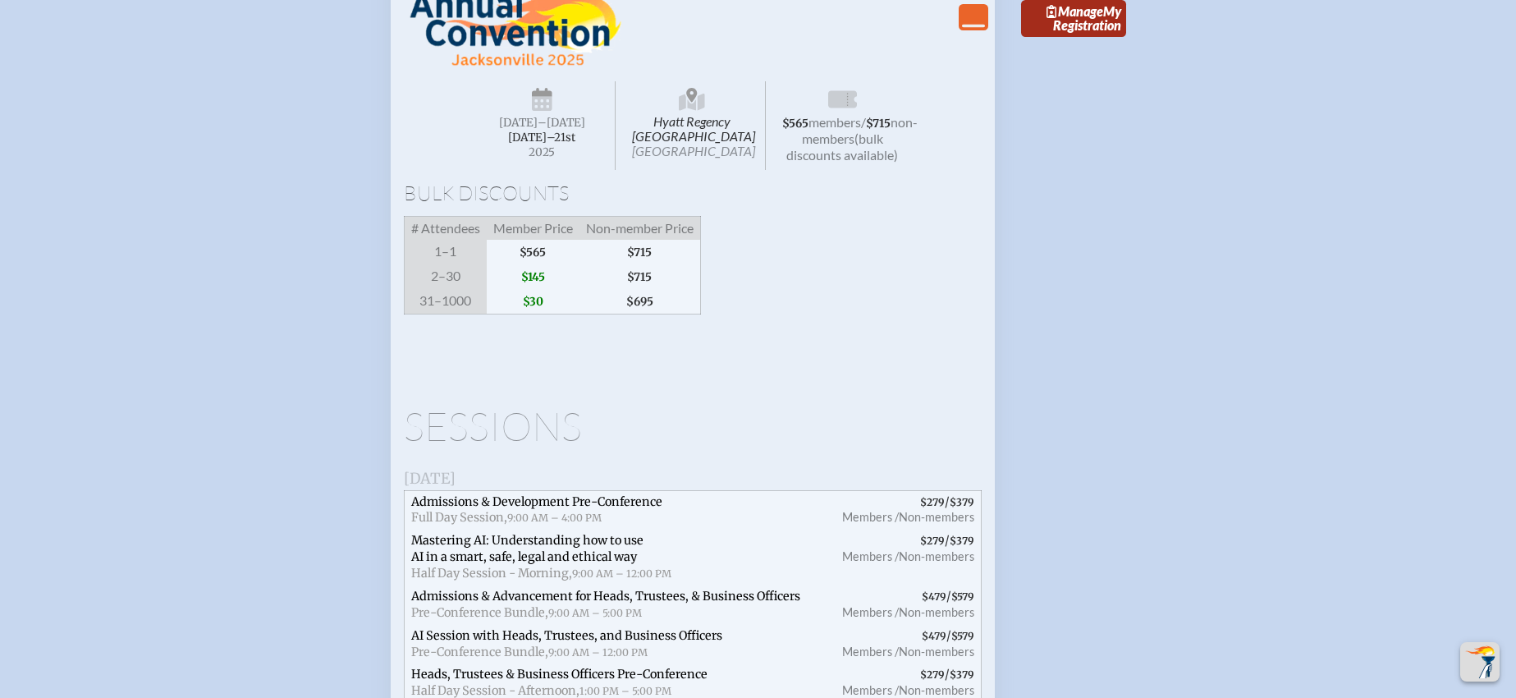
scroll to position [2835, 0]
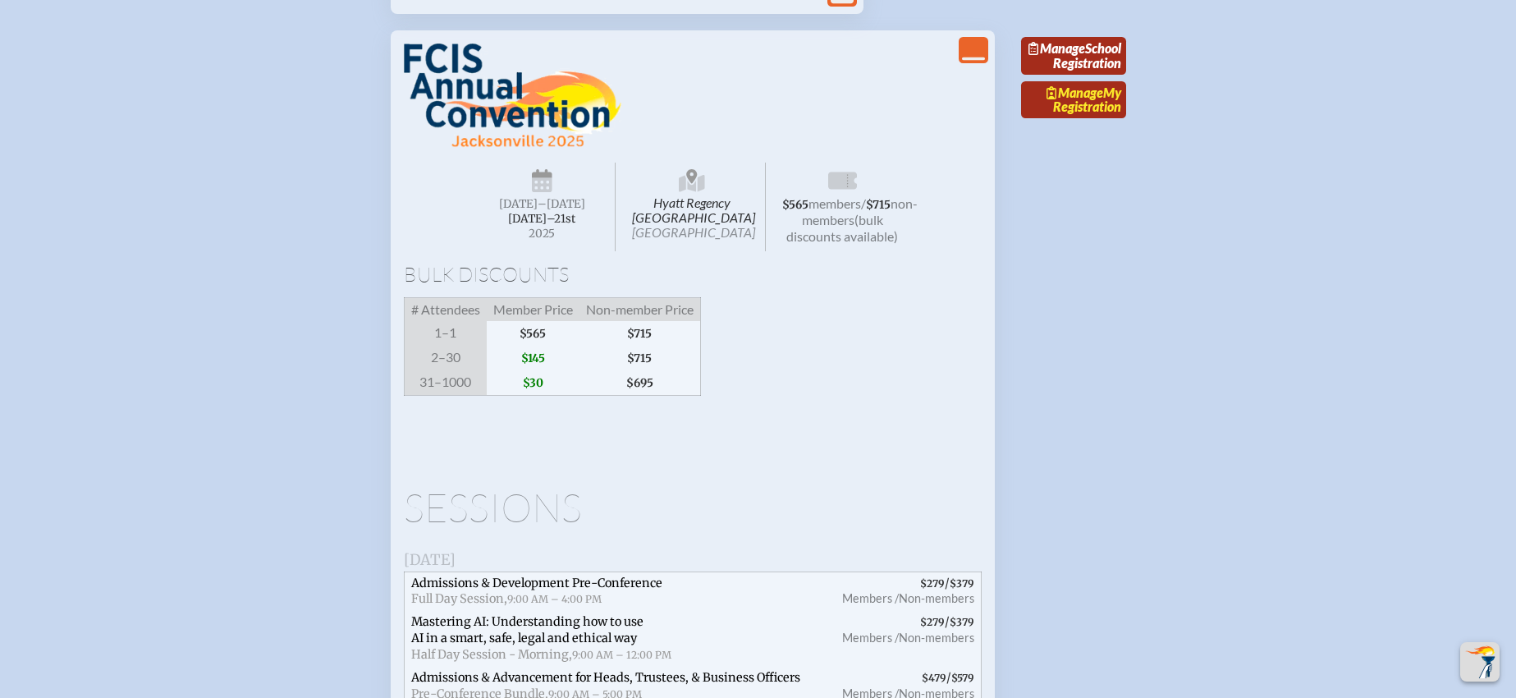
click at [1085, 119] on link "Manage My Registration" at bounding box center [1073, 100] width 105 height 38
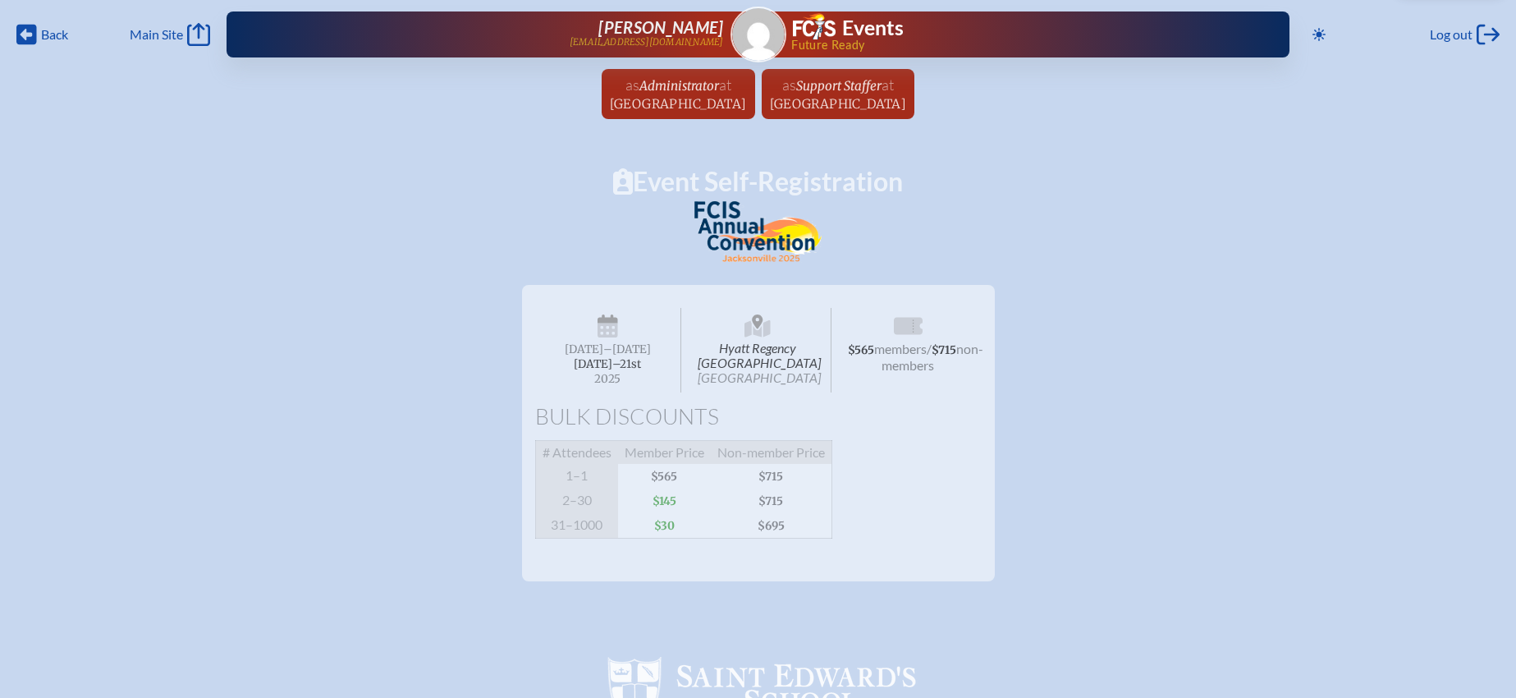
click at [776, 351] on span "Hyatt Regency [GEOGRAPHIC_DATA] [GEOGRAPHIC_DATA]" at bounding box center [757, 350] width 147 height 85
click at [762, 357] on span "Hyatt Regency [GEOGRAPHIC_DATA] [GEOGRAPHIC_DATA]" at bounding box center [757, 350] width 147 height 85
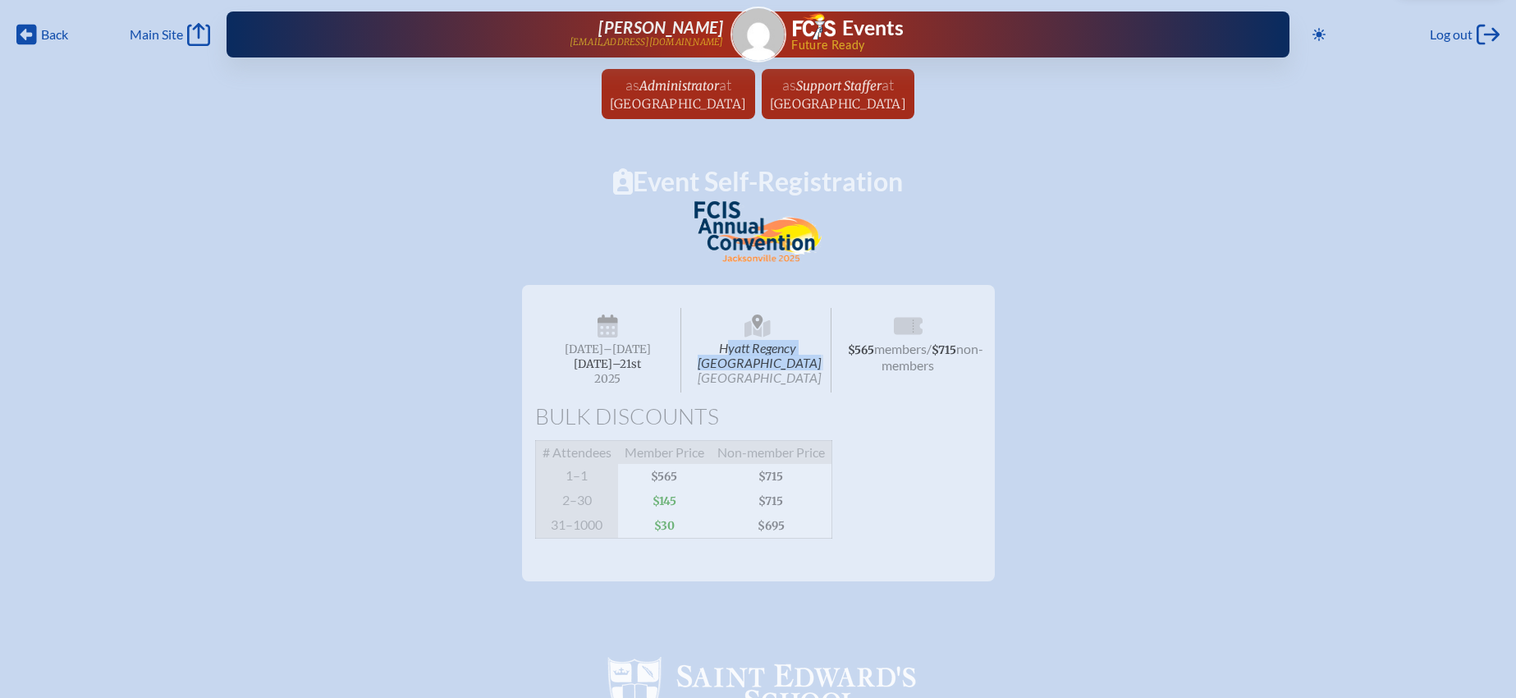
click at [762, 357] on span "Hyatt Regency [GEOGRAPHIC_DATA] [GEOGRAPHIC_DATA]" at bounding box center [757, 350] width 147 height 85
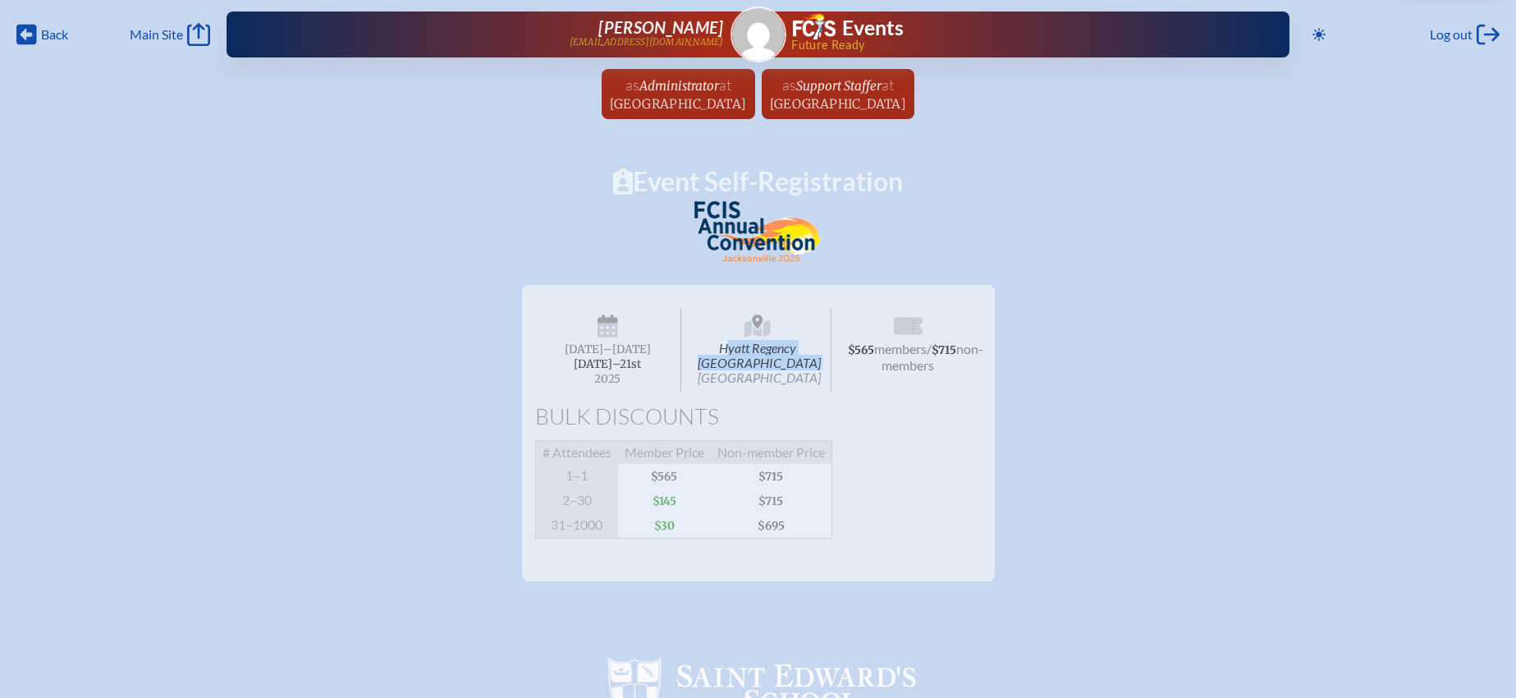
click at [762, 357] on span "Hyatt Regency [GEOGRAPHIC_DATA] [GEOGRAPHIC_DATA]" at bounding box center [757, 350] width 147 height 85
click at [665, 91] on span "Administrator" at bounding box center [679, 86] width 80 height 16
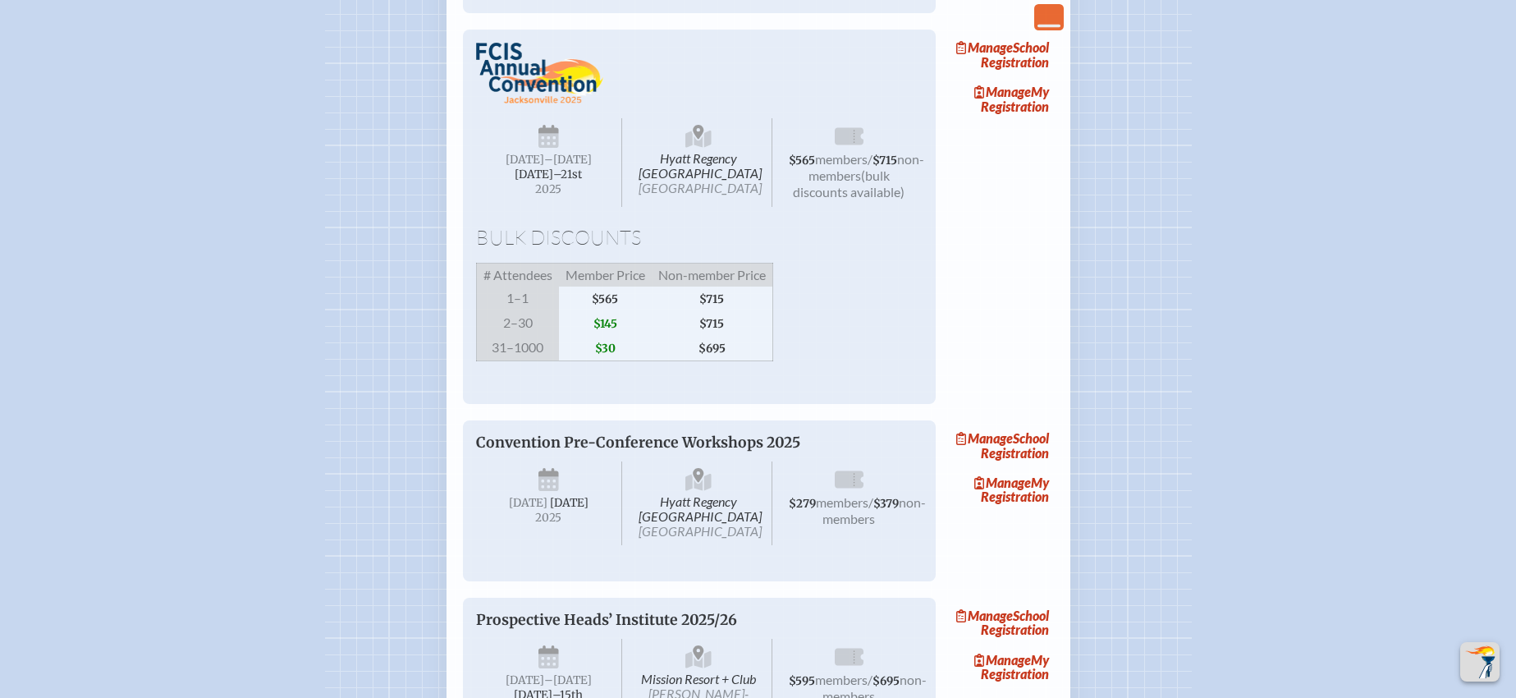
scroll to position [2542, 0]
